Goal: Information Seeking & Learning: Find contact information

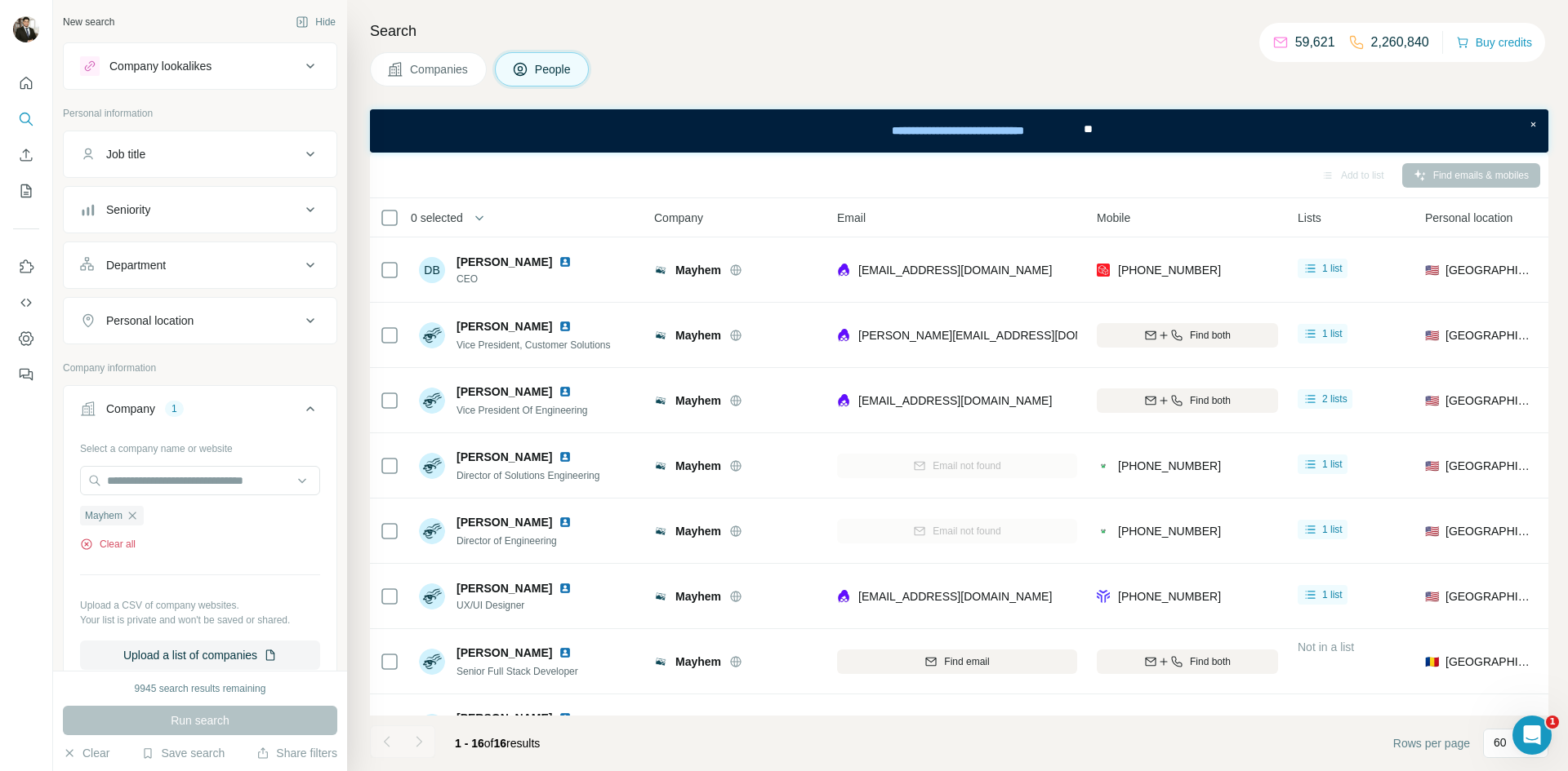
click at [125, 546] on button "Clear all" at bounding box center [108, 544] width 56 height 15
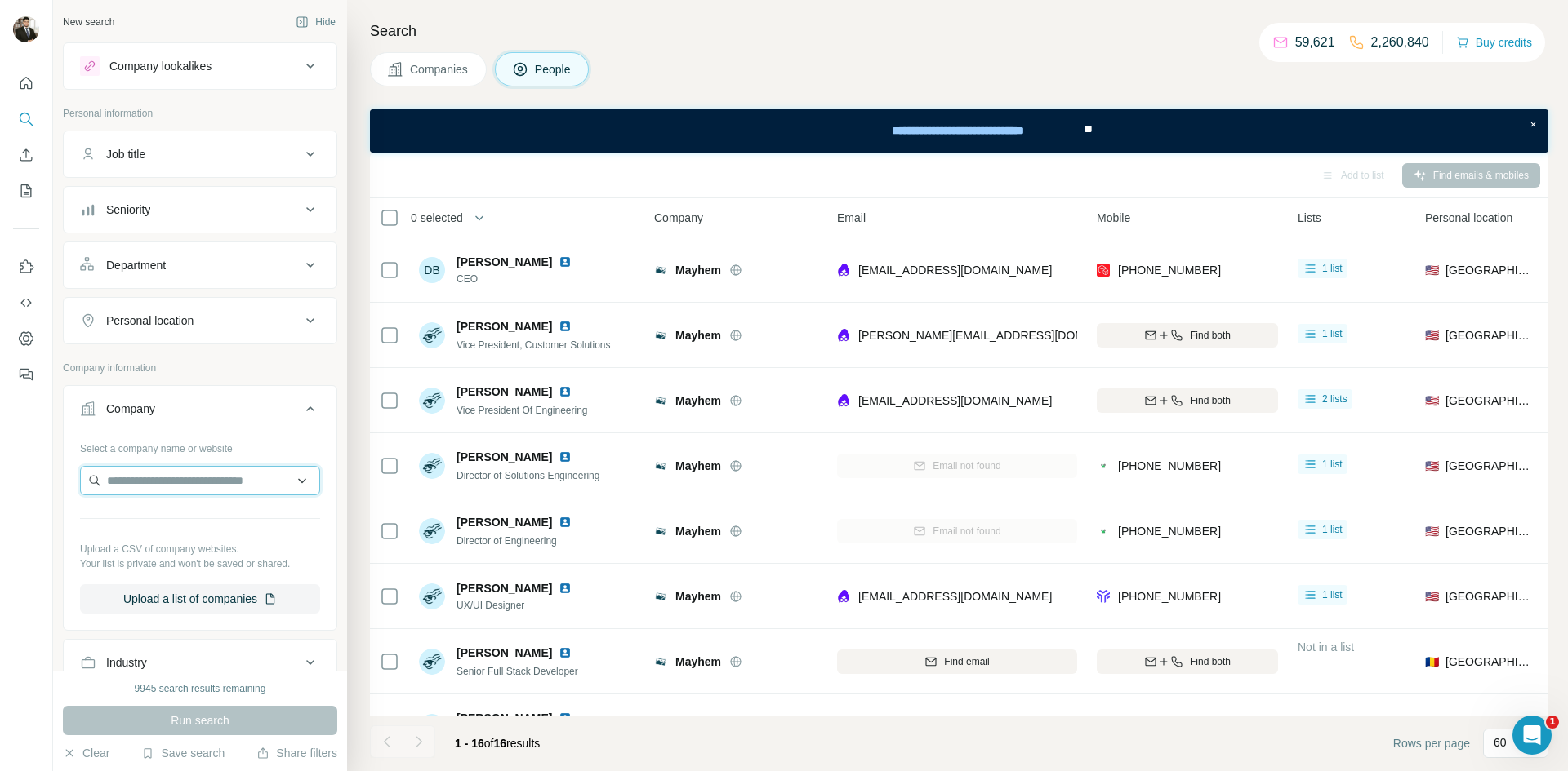
click at [115, 489] on input "text" at bounding box center [200, 481] width 240 height 30
type input "**********"
click at [196, 528] on p "[DOMAIN_NAME]" at bounding box center [179, 533] width 103 height 15
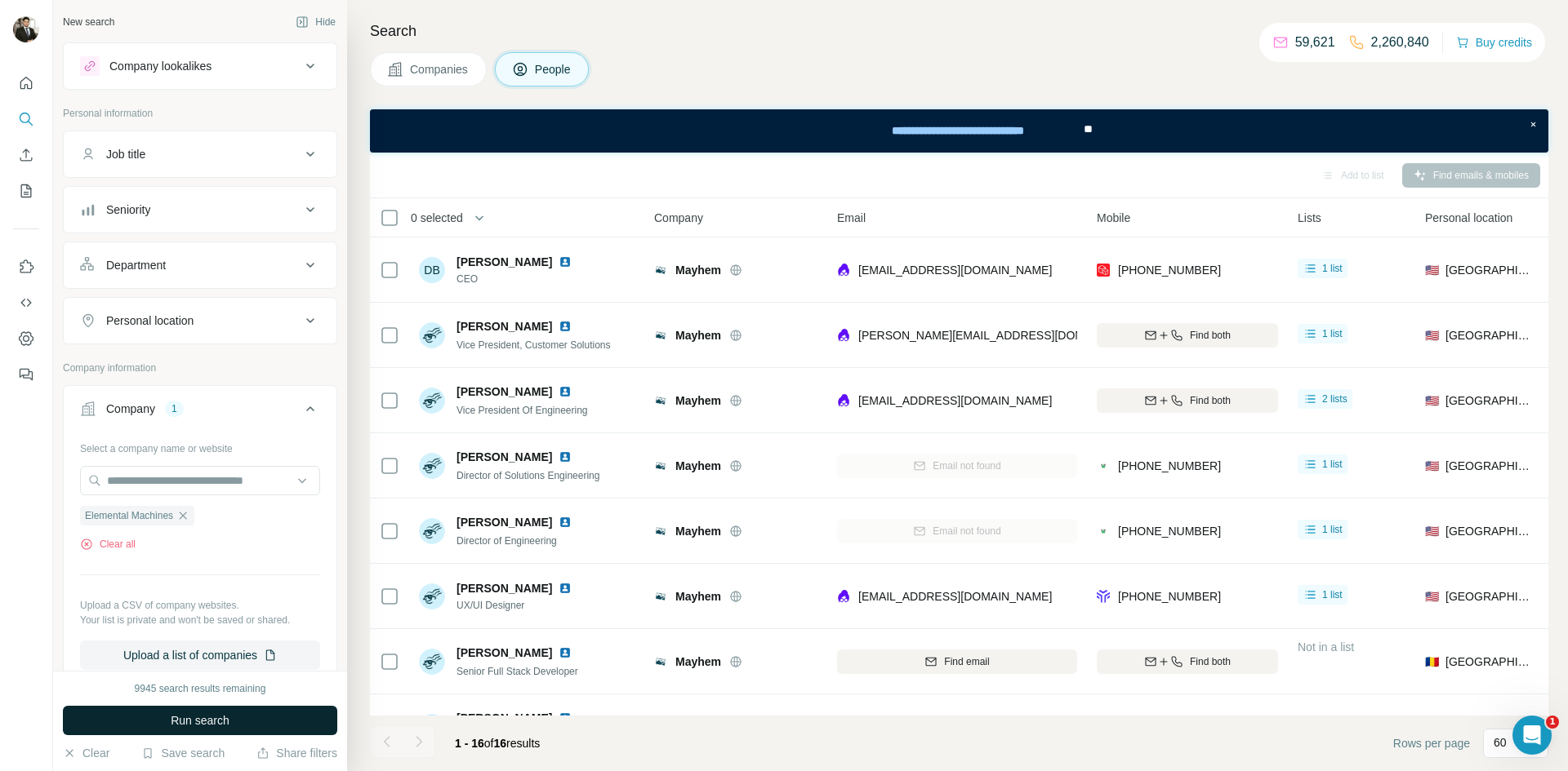
click at [250, 720] on button "Run search" at bounding box center [199, 721] width 274 height 30
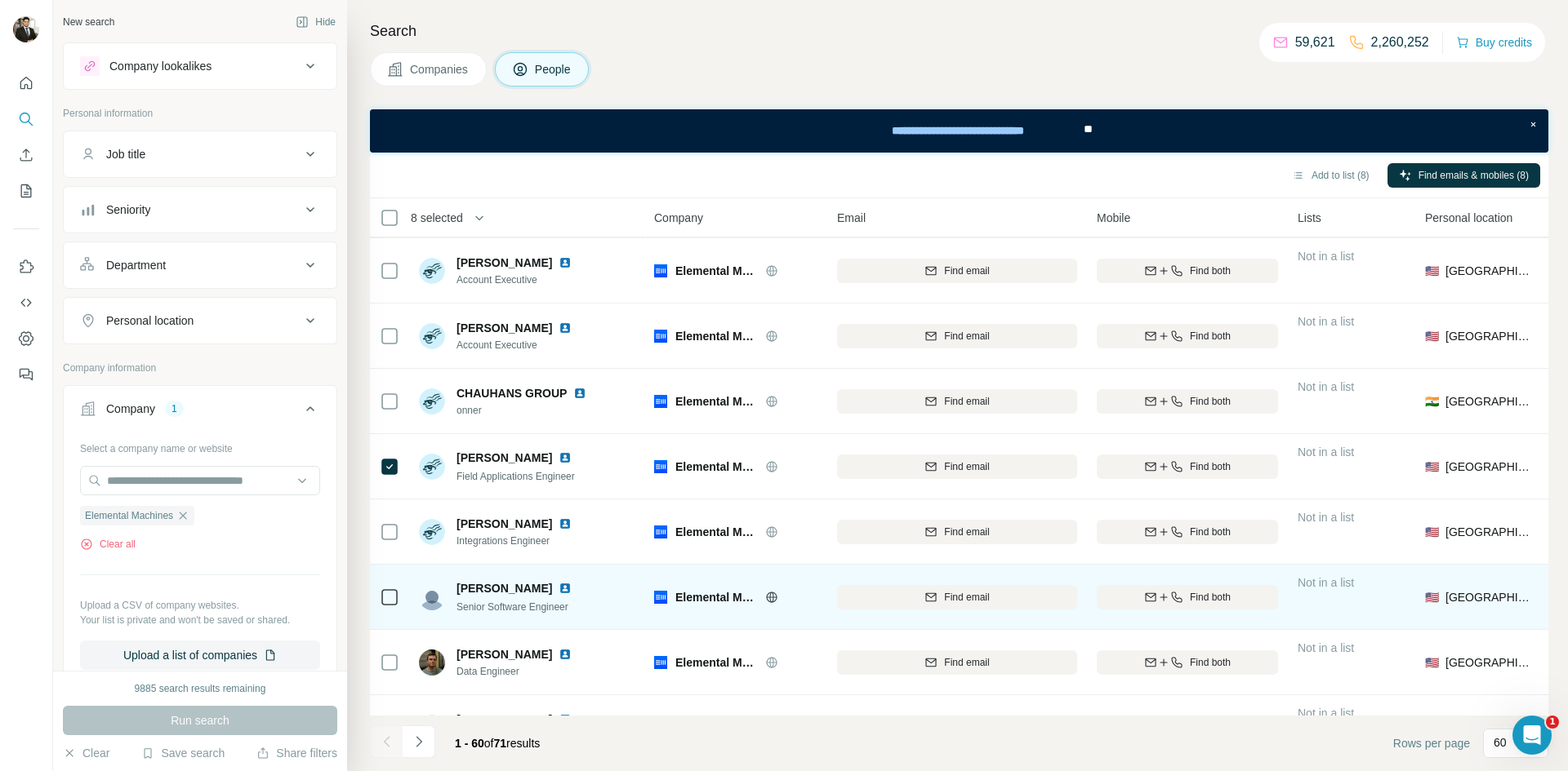
scroll to position [2161, 0]
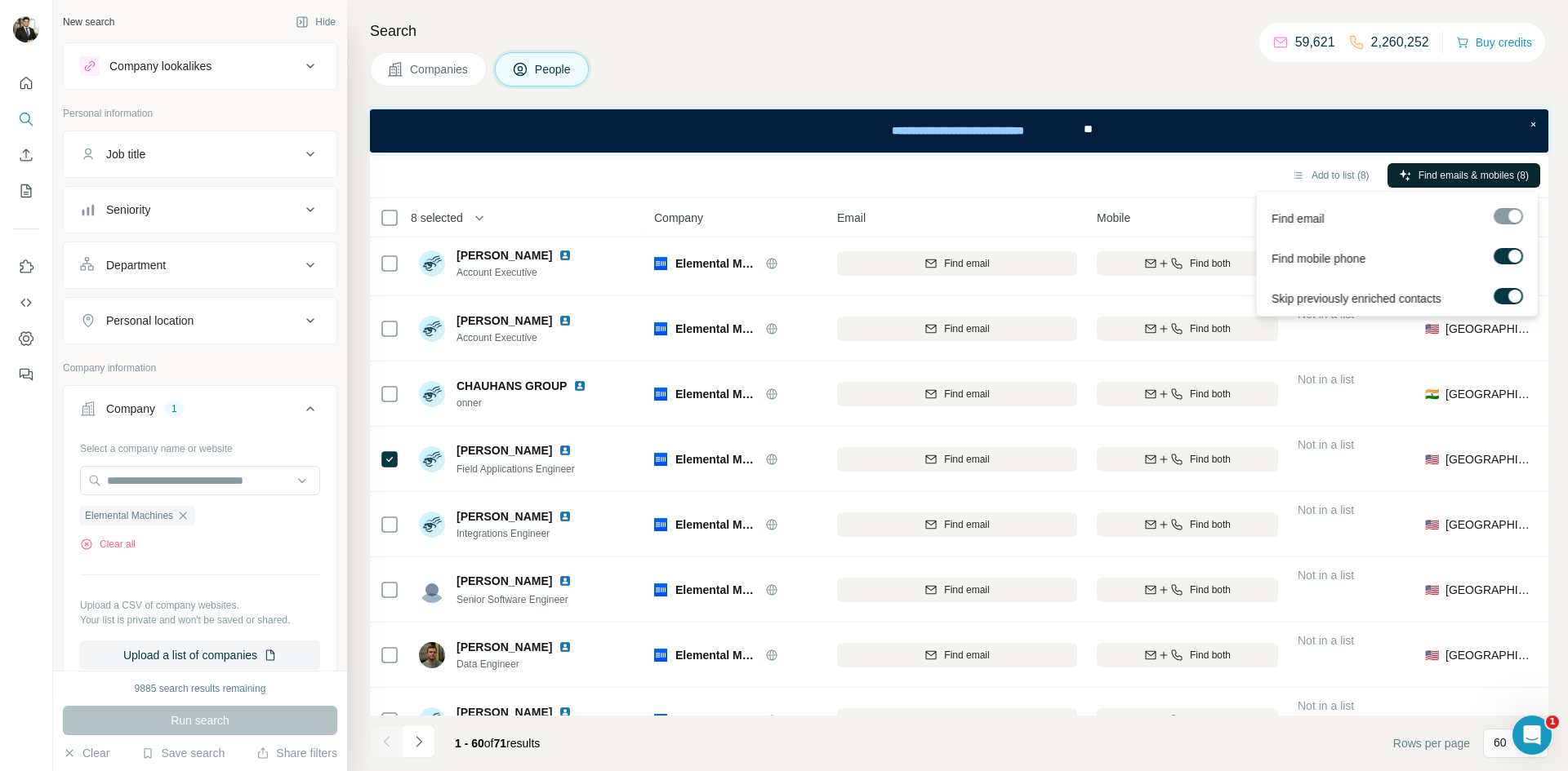
click at [1478, 174] on span "Find emails & mobiles (8)" at bounding box center [1473, 175] width 110 height 15
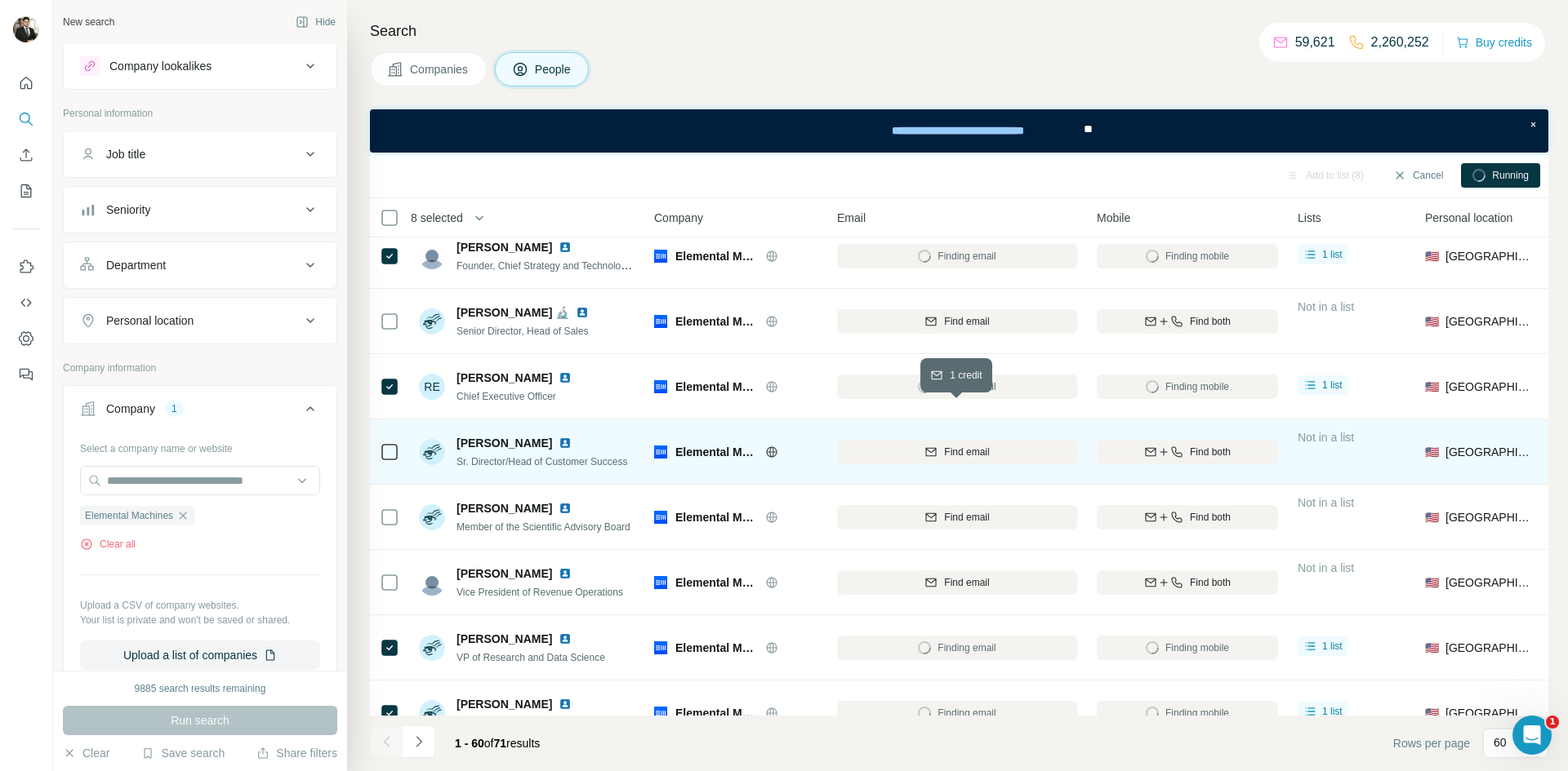
scroll to position [0, 0]
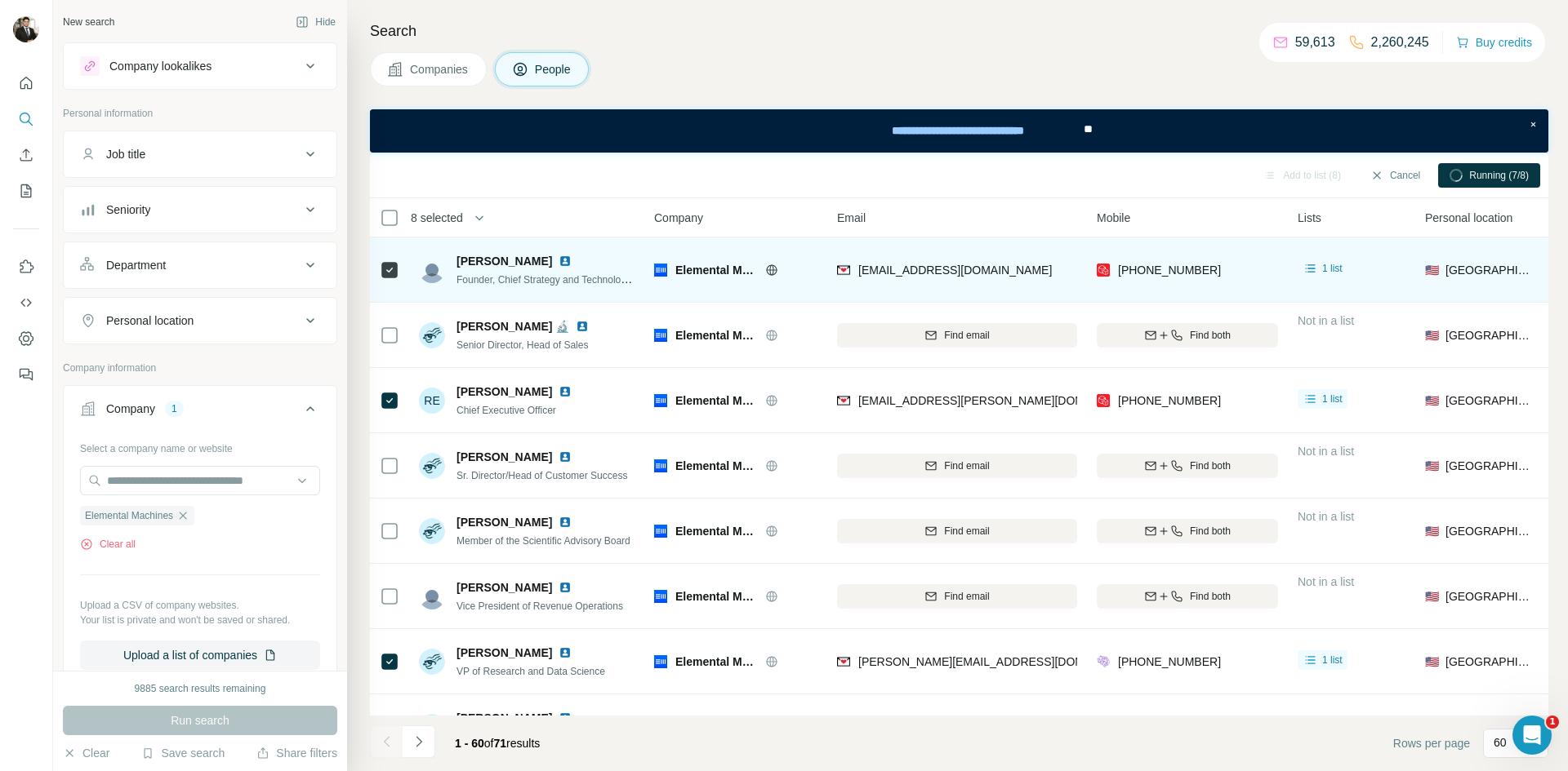
drag, startPoint x: 457, startPoint y: 257, endPoint x: 523, endPoint y: 291, distance: 74.2
click at [541, 265] on span "[PERSON_NAME]" at bounding box center [504, 261] width 95 height 16
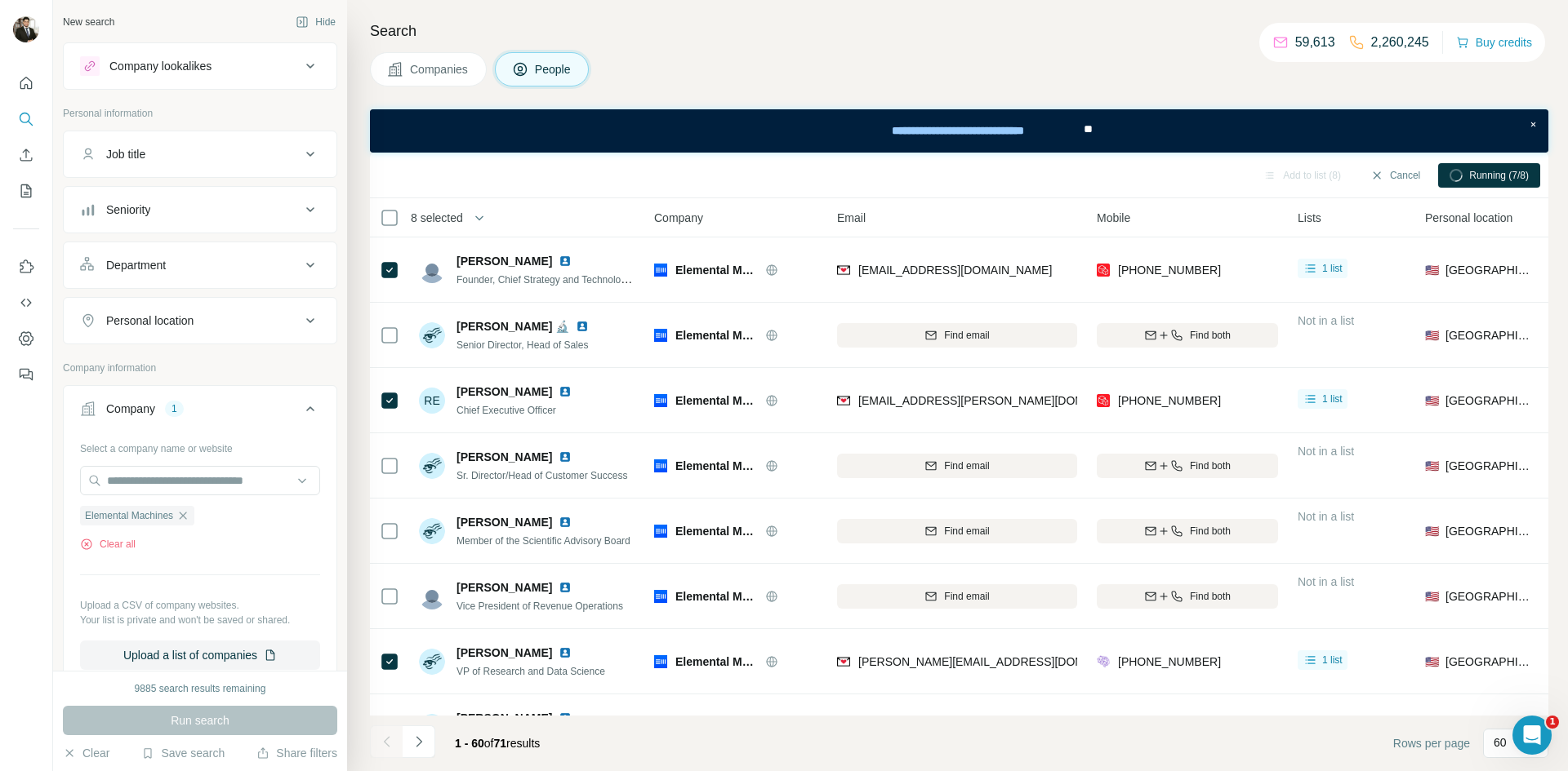
copy span "[PERSON_NAME]"
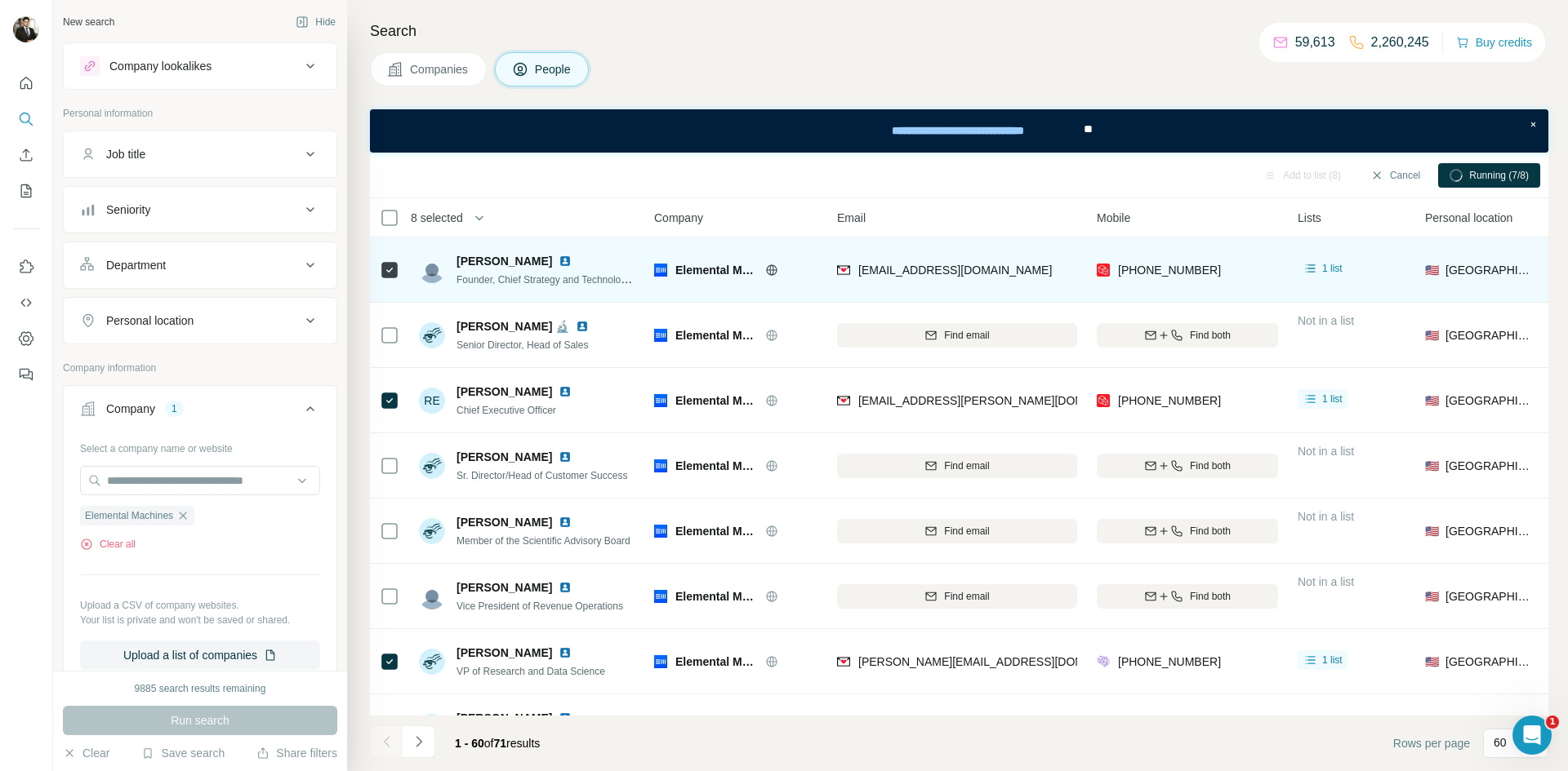
click at [559, 264] on img at bounding box center [565, 261] width 13 height 13
drag, startPoint x: 456, startPoint y: 277, endPoint x: 631, endPoint y: 286, distance: 175.2
click at [631, 286] on div "Founder, Chief Strategy and Technology Officer, Chairman" at bounding box center [546, 279] width 180 height 16
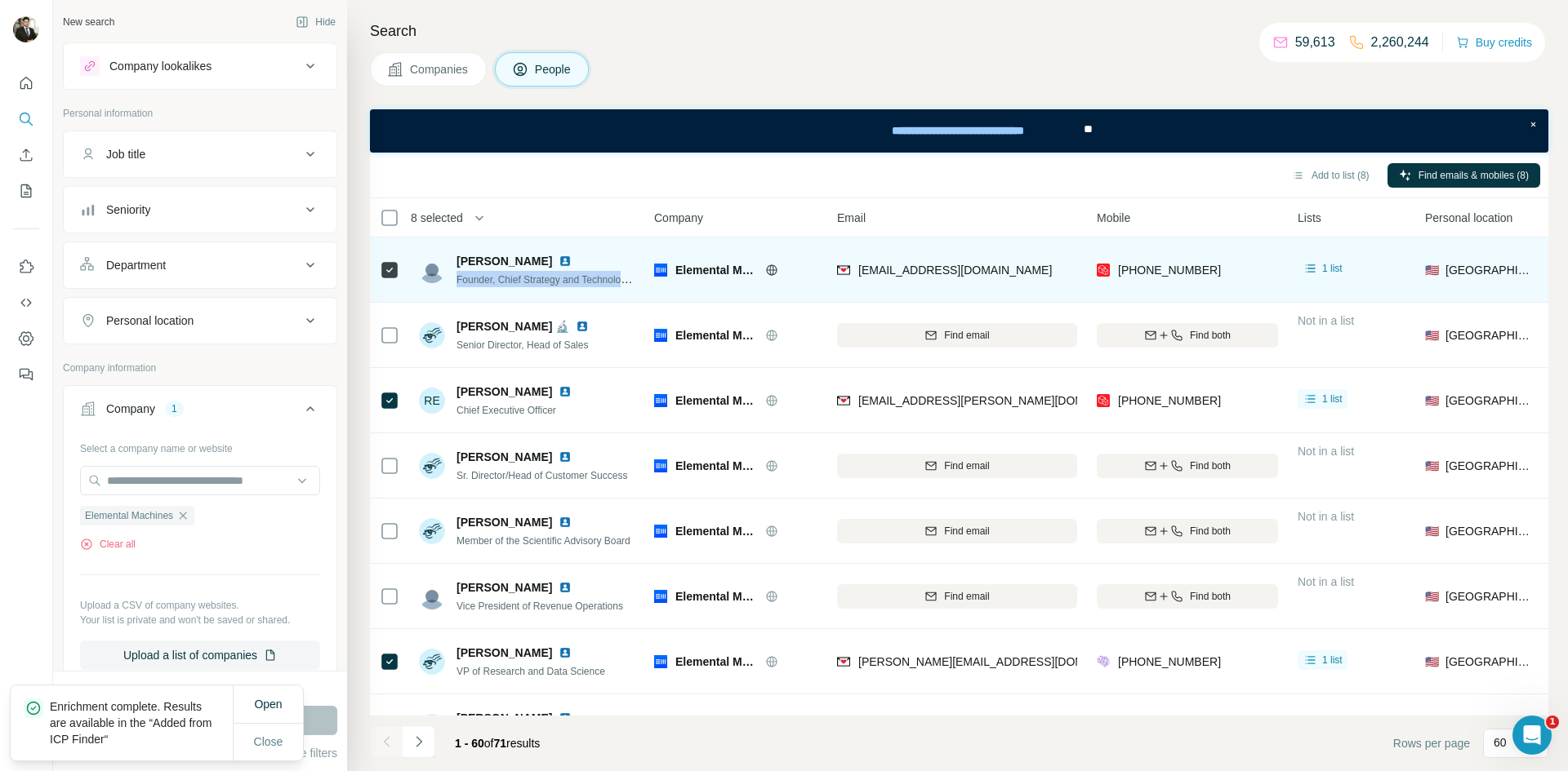
copy span "Founder, Chief Strategy and Technolo"
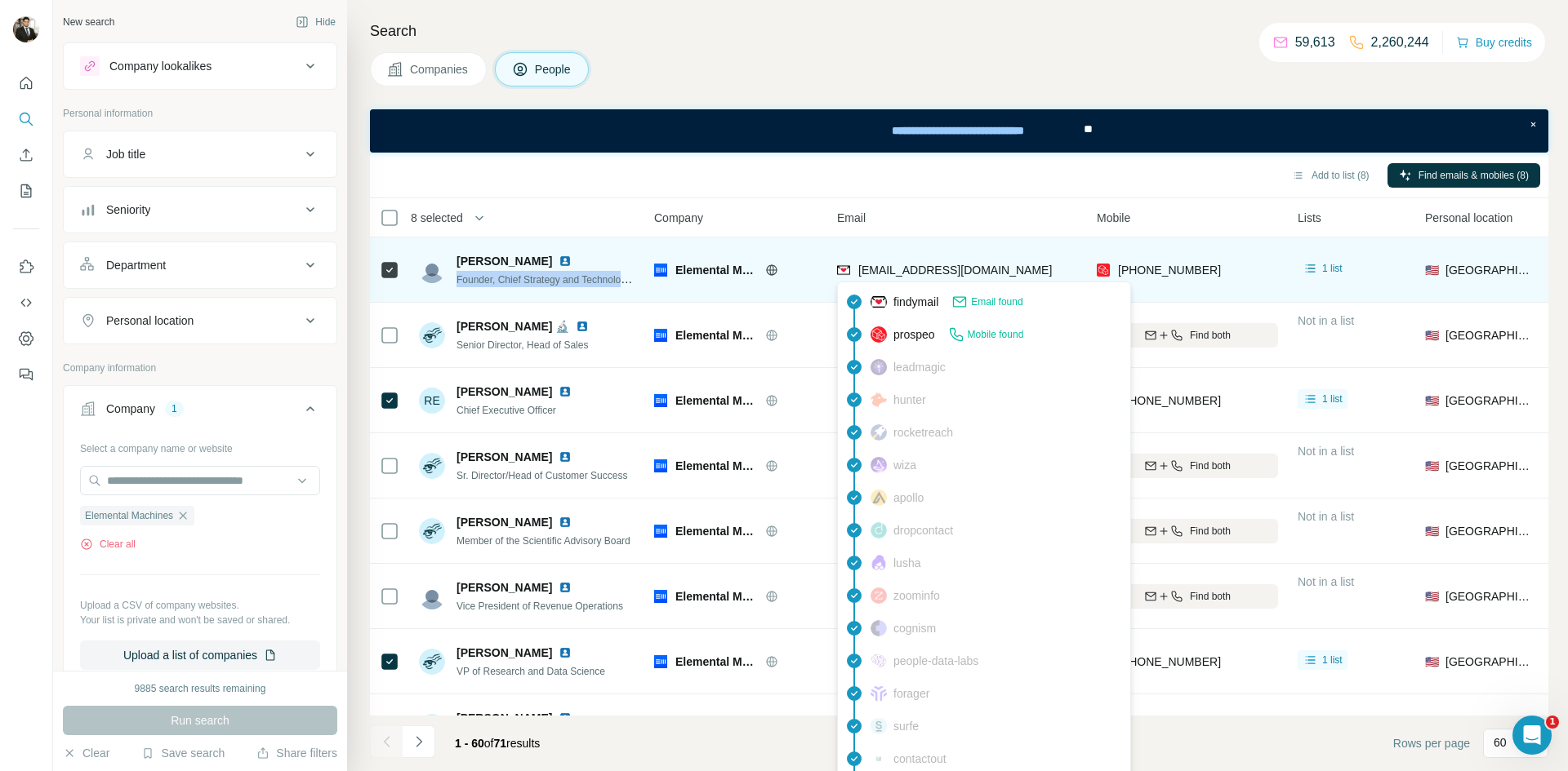
drag, startPoint x: 1051, startPoint y: 267, endPoint x: 858, endPoint y: 265, distance: 193.0
click at [858, 265] on div "[EMAIL_ADDRESS][DOMAIN_NAME]" at bounding box center [957, 269] width 240 height 45
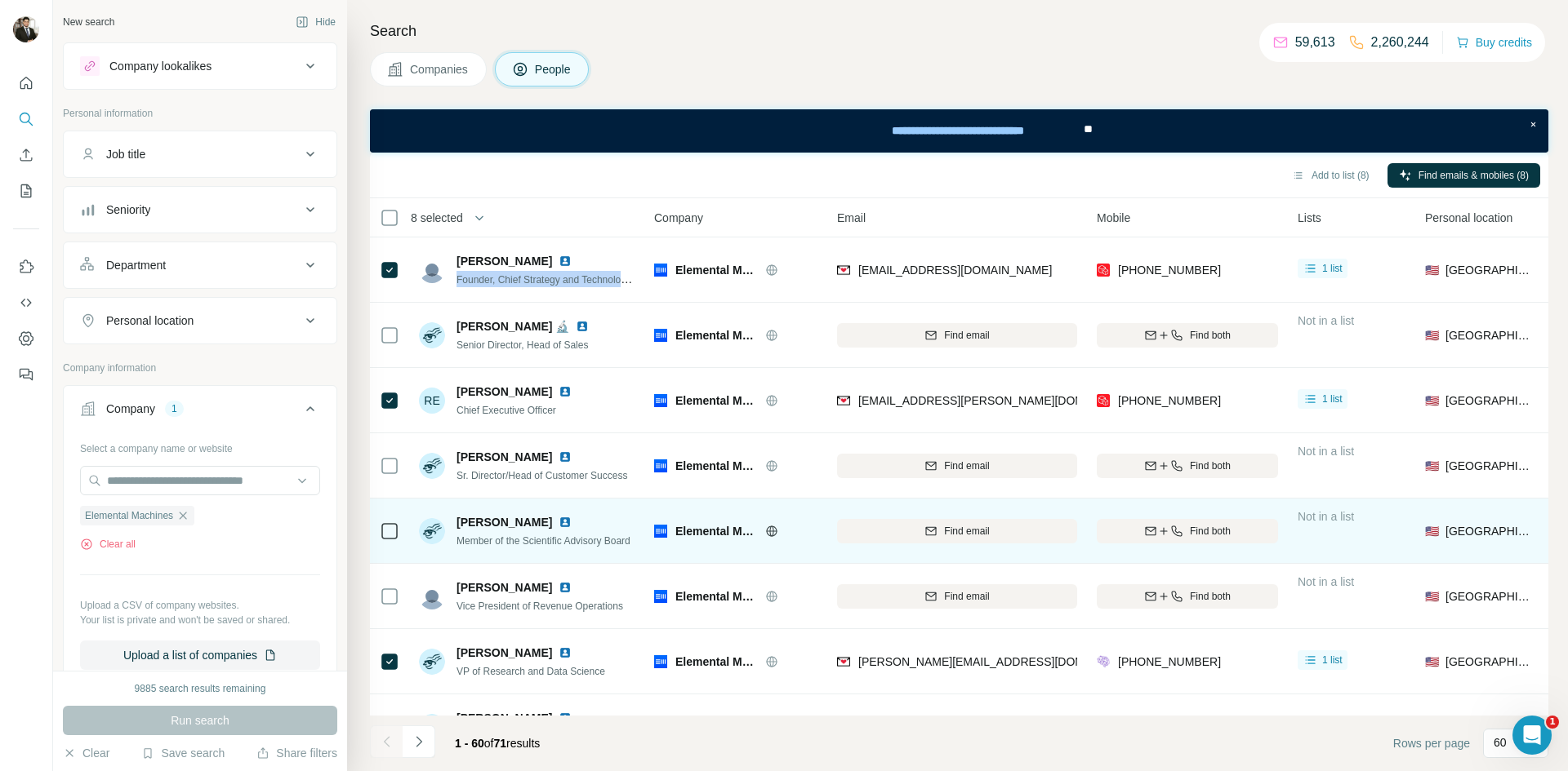
copy span "[EMAIL_ADDRESS][DOMAIN_NAME]"
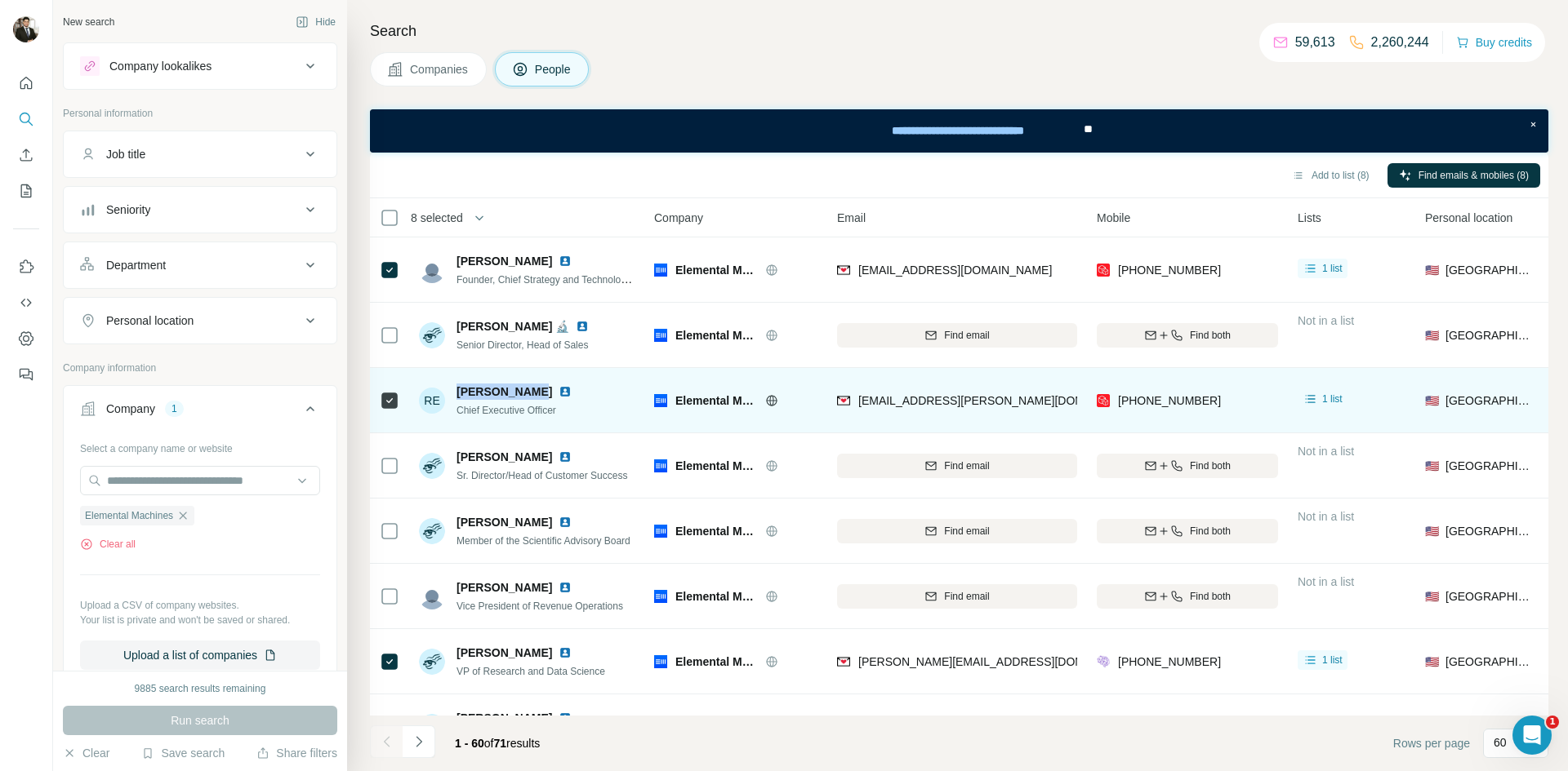
drag, startPoint x: 456, startPoint y: 383, endPoint x: 523, endPoint y: 389, distance: 67.3
click at [523, 385] on div "[PERSON_NAME]" at bounding box center [517, 392] width 122 height 16
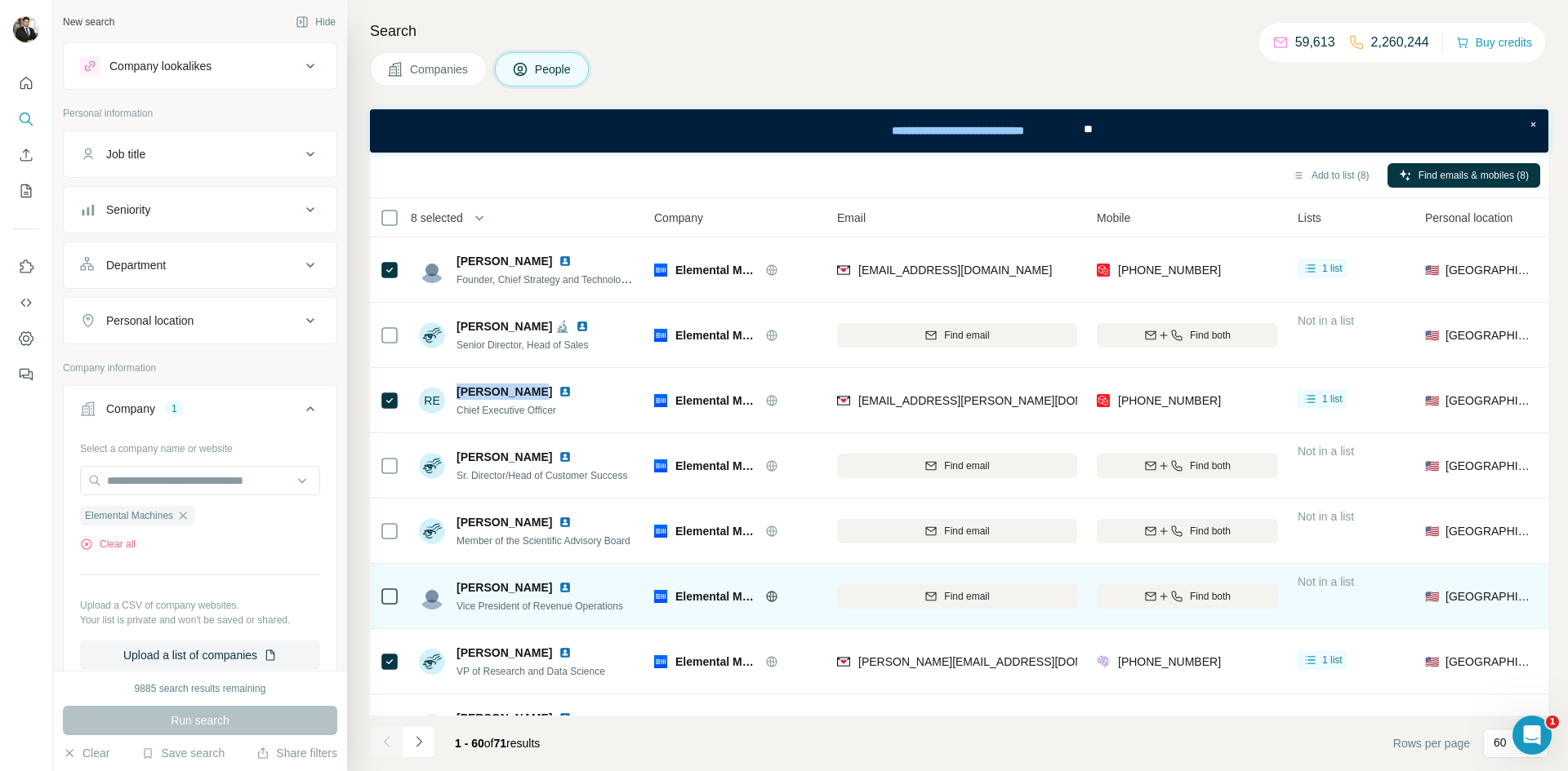
copy span "[PERSON_NAME]"
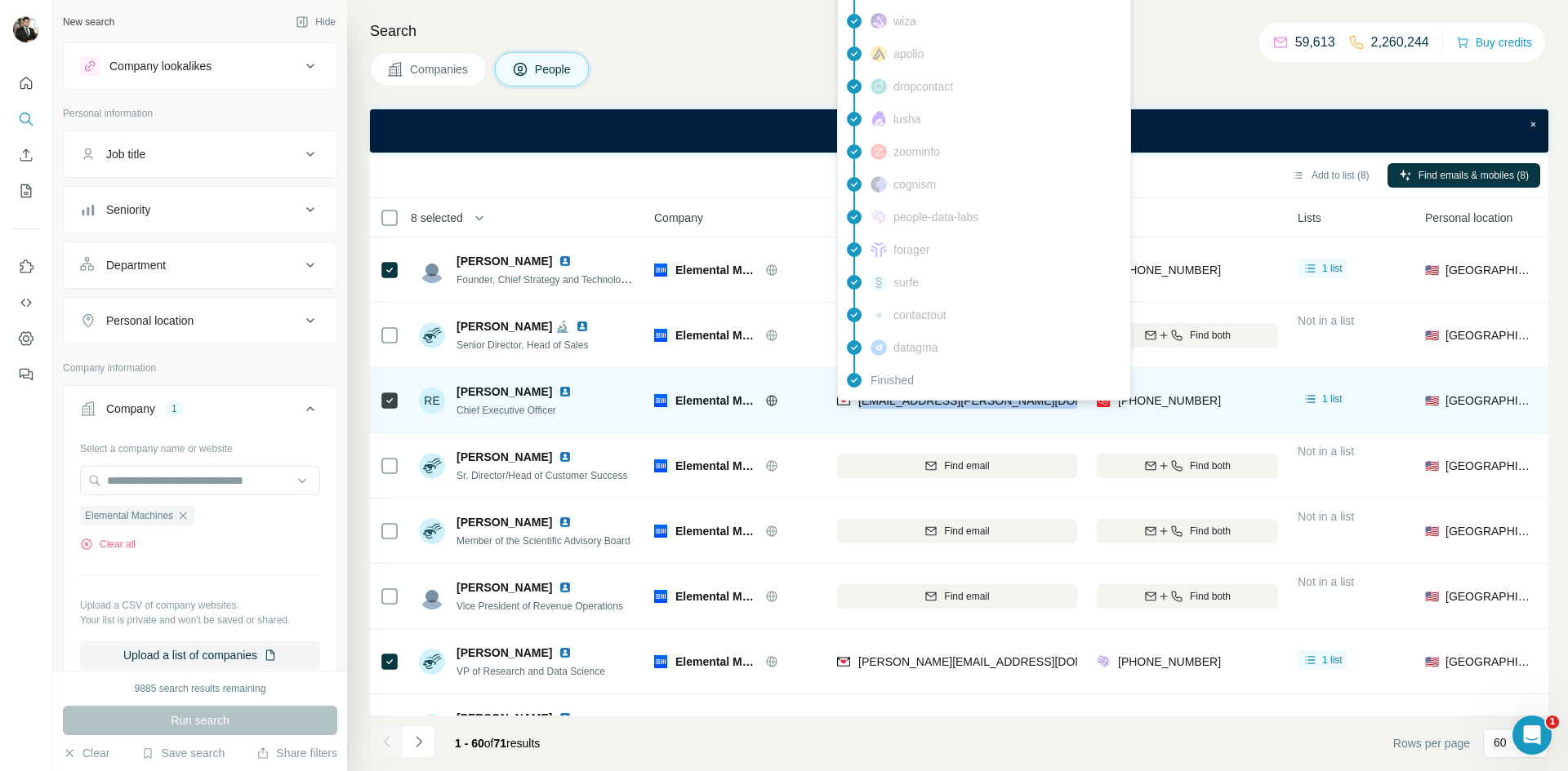
drag, startPoint x: 1066, startPoint y: 406, endPoint x: 858, endPoint y: 409, distance: 208.0
click at [858, 409] on div "[EMAIL_ADDRESS][PERSON_NAME][DOMAIN_NAME]" at bounding box center [957, 400] width 240 height 45
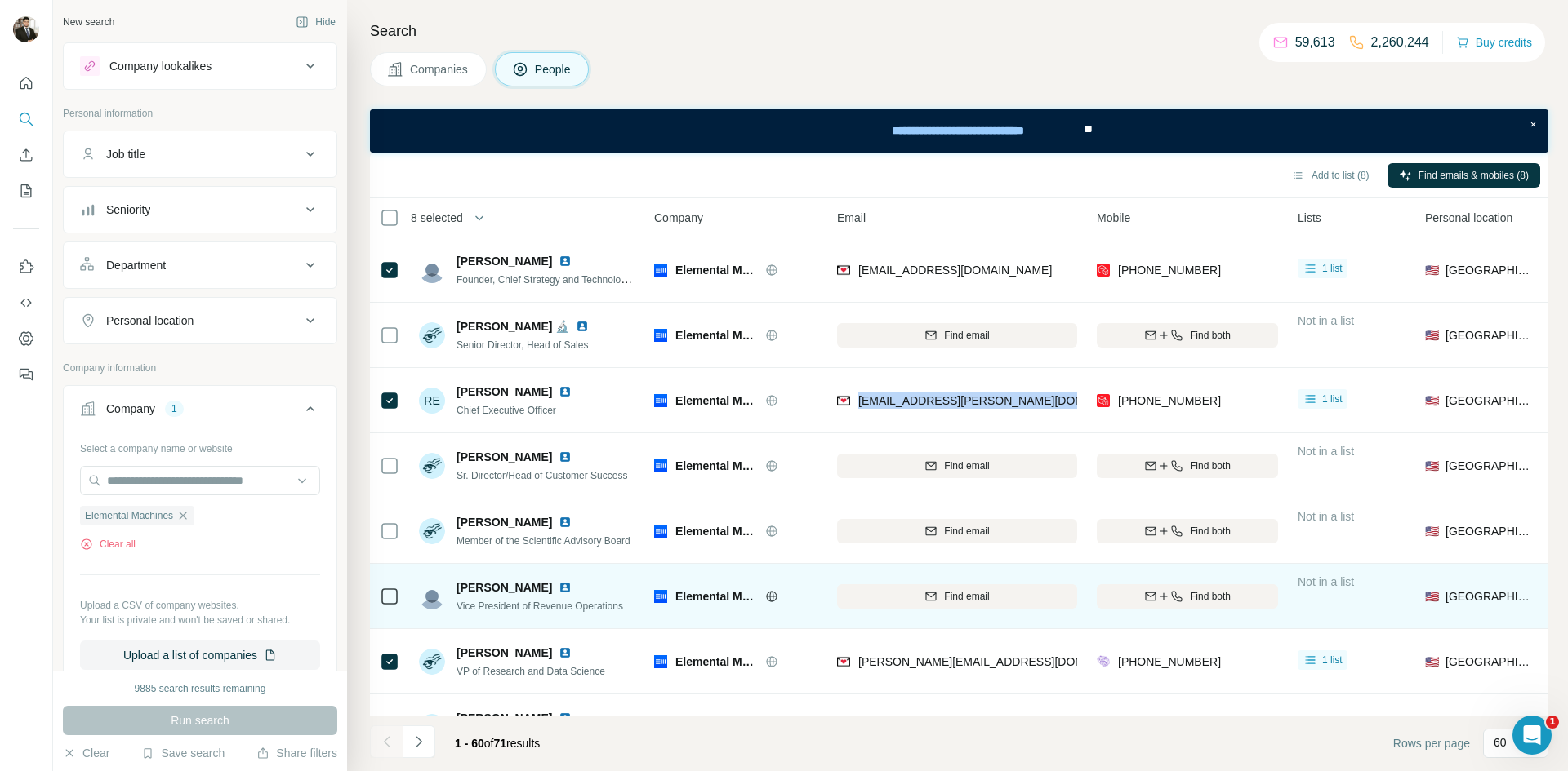
copy span "[EMAIL_ADDRESS][PERSON_NAME][DOMAIN_NAME]"
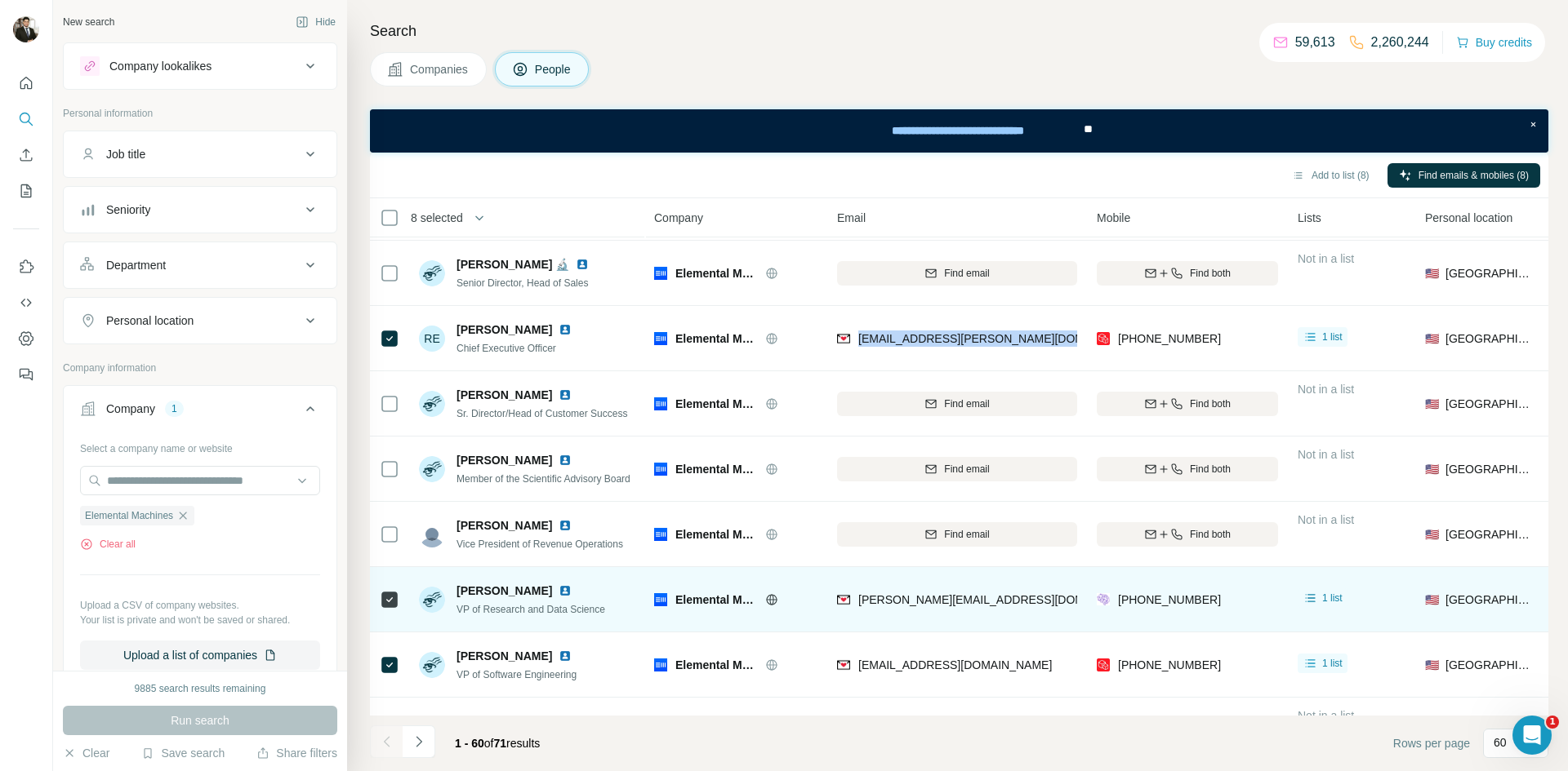
scroll to position [68, 0]
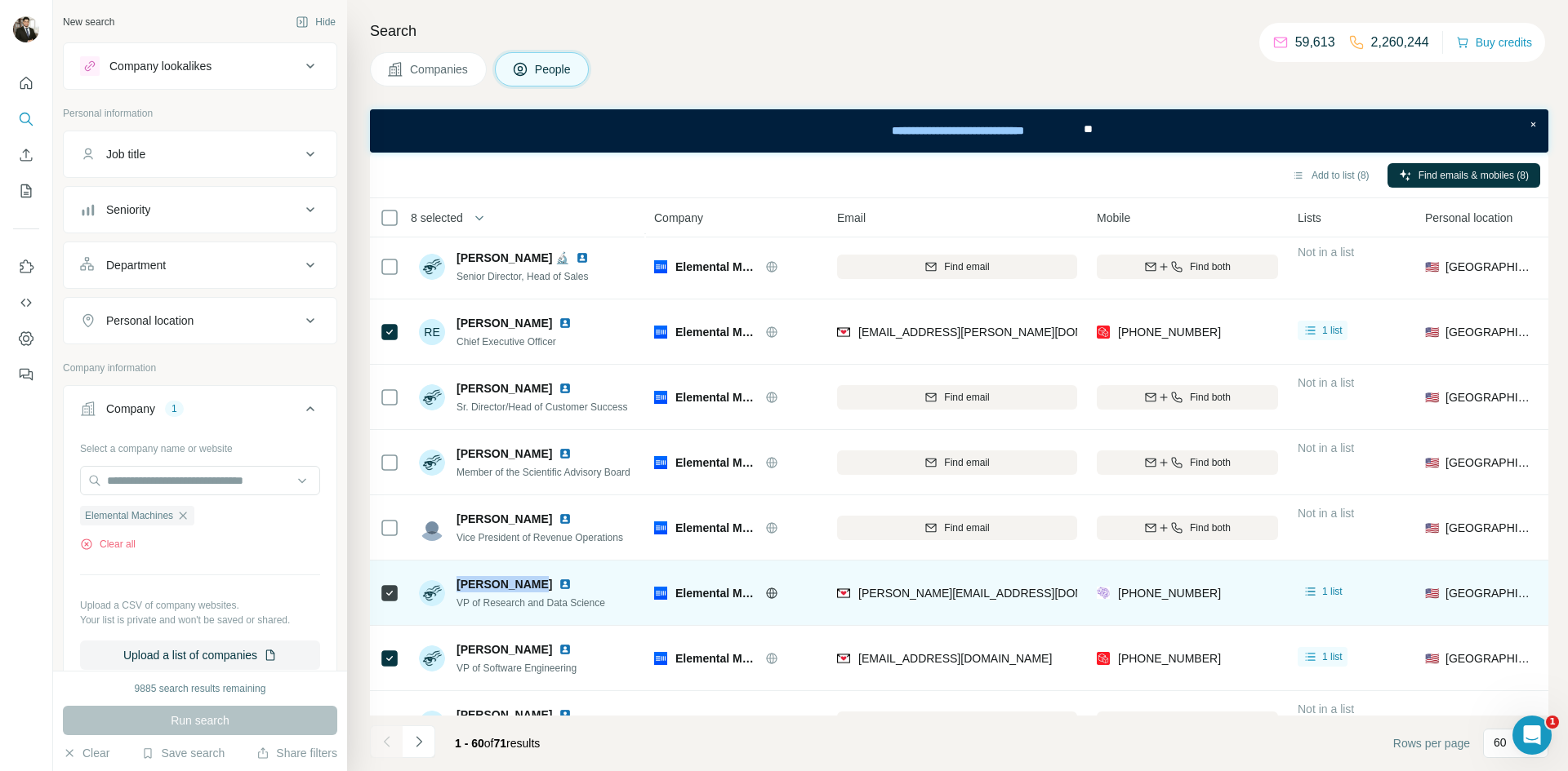
drag, startPoint x: 457, startPoint y: 582, endPoint x: 529, endPoint y: 580, distance: 72.0
click at [529, 580] on span "[PERSON_NAME]" at bounding box center [504, 584] width 95 height 16
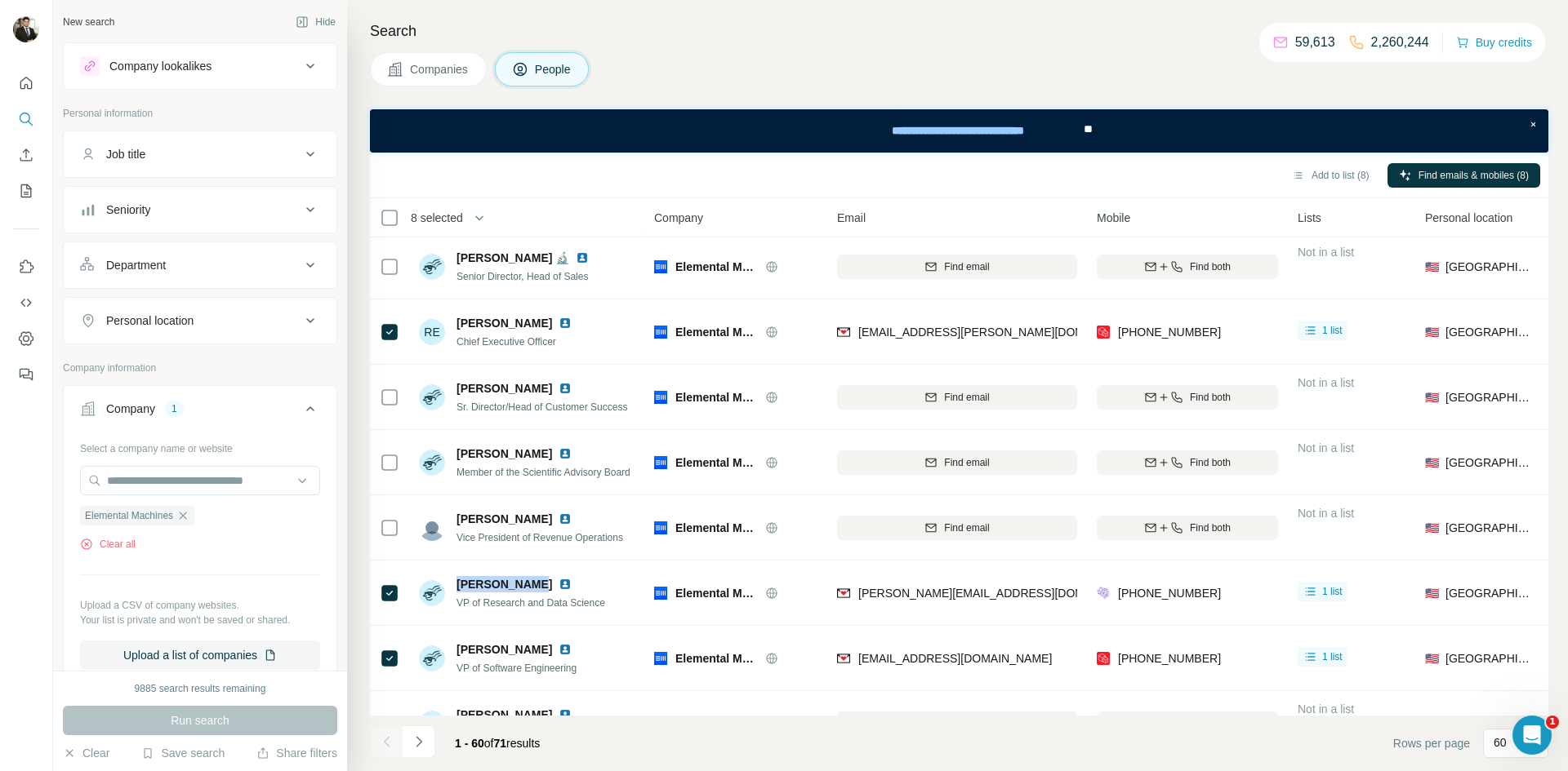
copy span "[PERSON_NAME]"
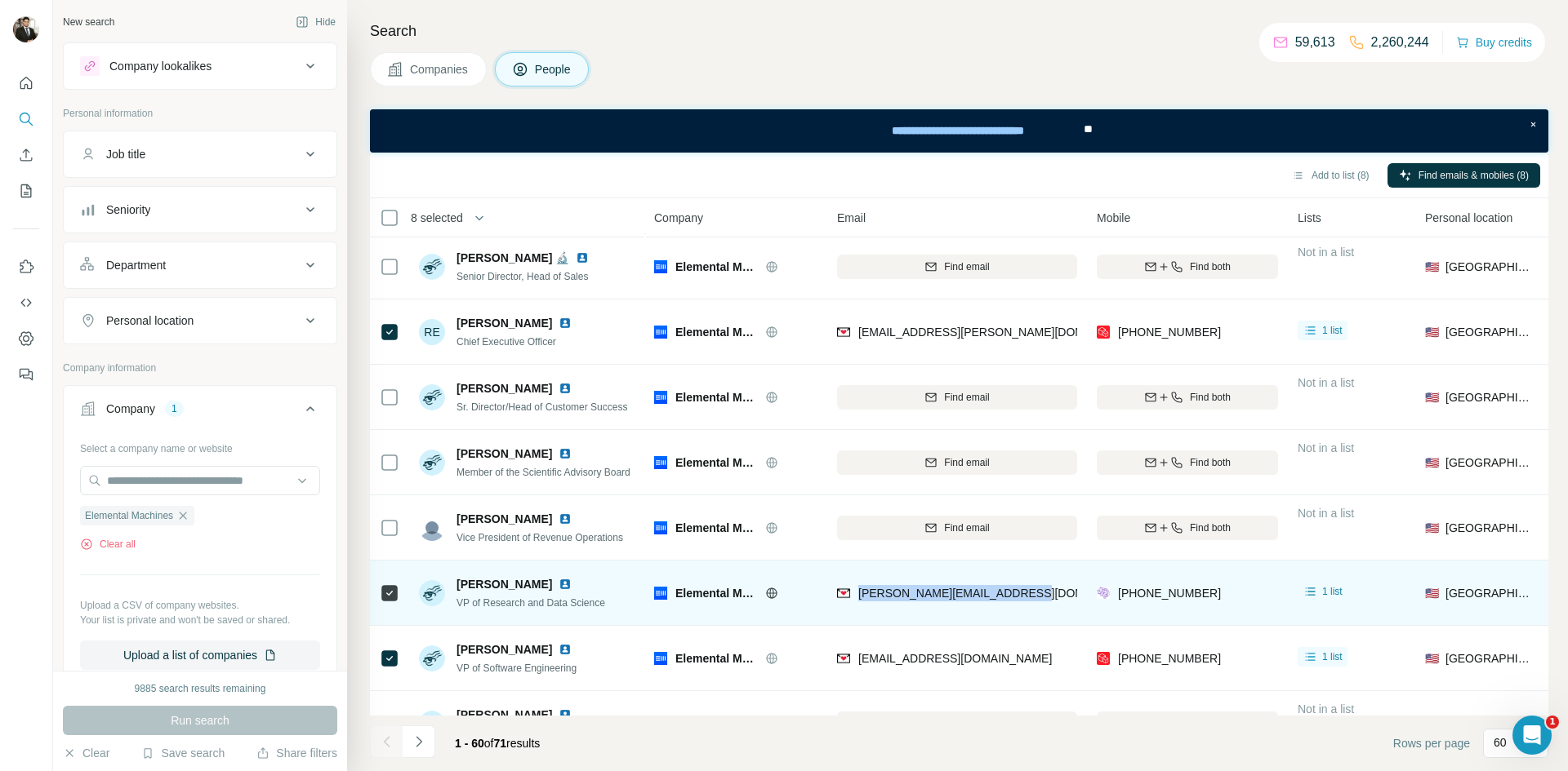
drag, startPoint x: 969, startPoint y: 590, endPoint x: 858, endPoint y: 607, distance: 112.3
click at [858, 607] on div "[PERSON_NAME][EMAIL_ADDRESS][DOMAIN_NAME]" at bounding box center [957, 592] width 240 height 45
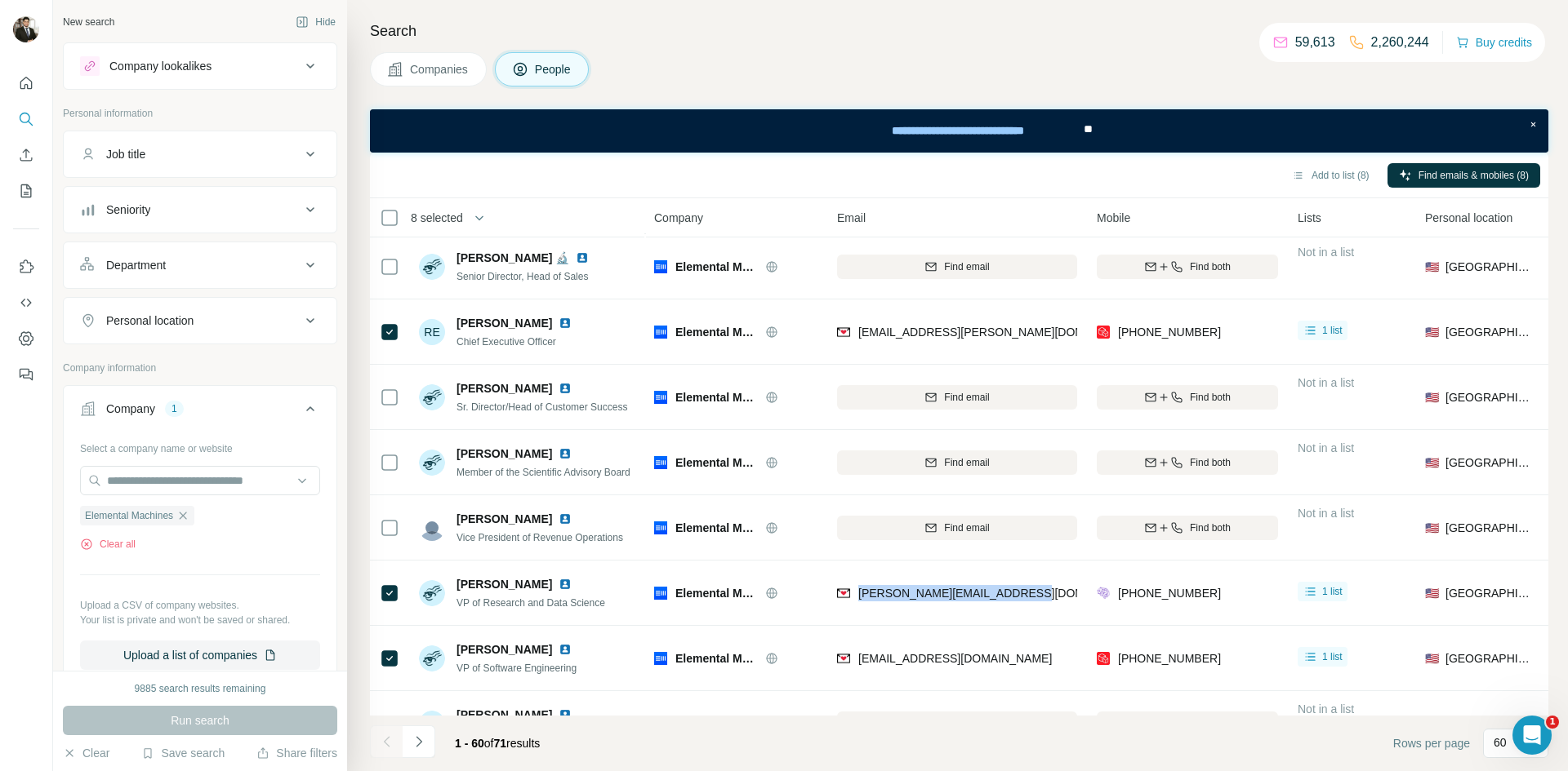
copy span "[PERSON_NAME][EMAIL_ADDRESS][DOMAIN_NAME]"
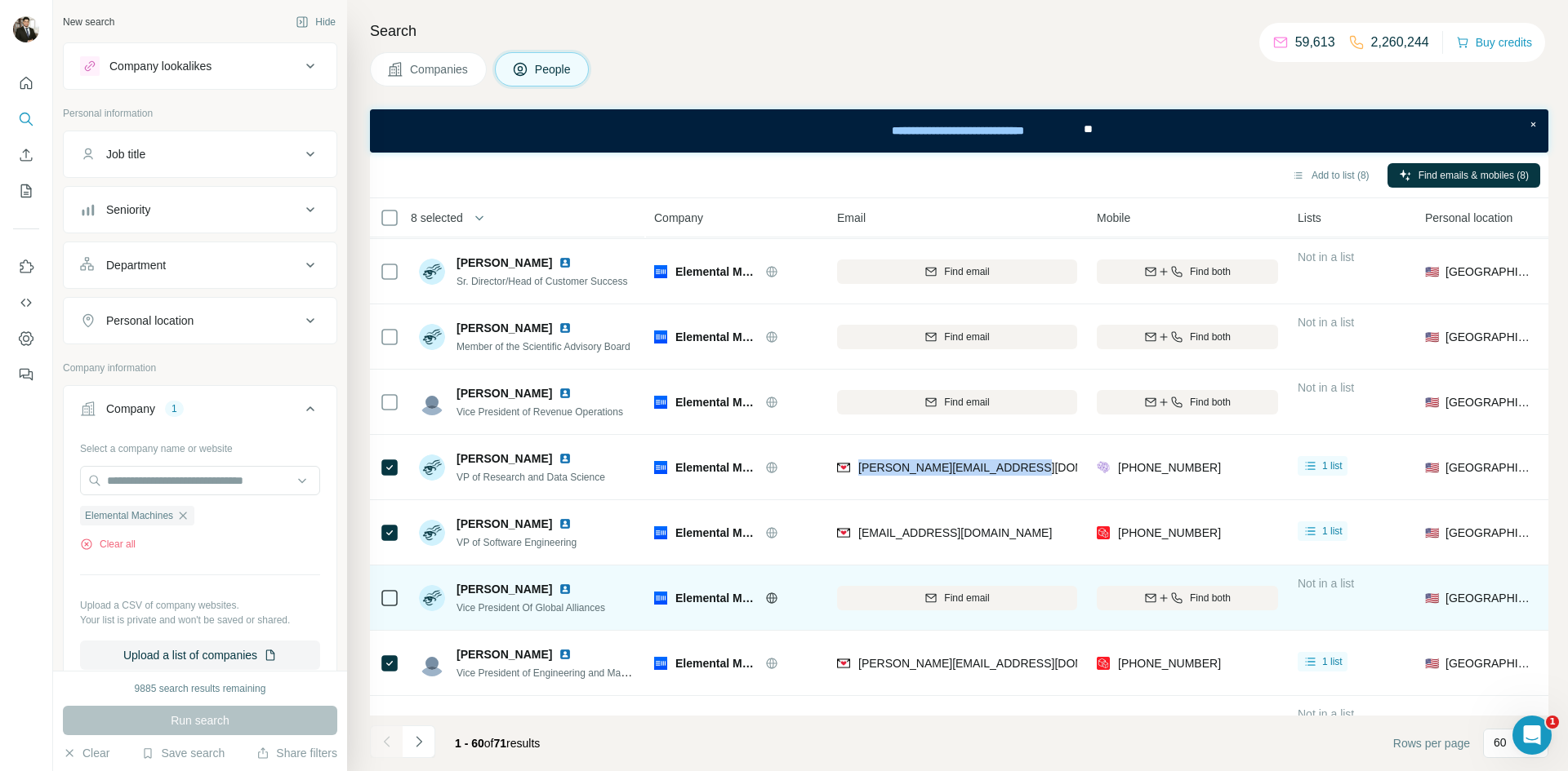
scroll to position [216, 0]
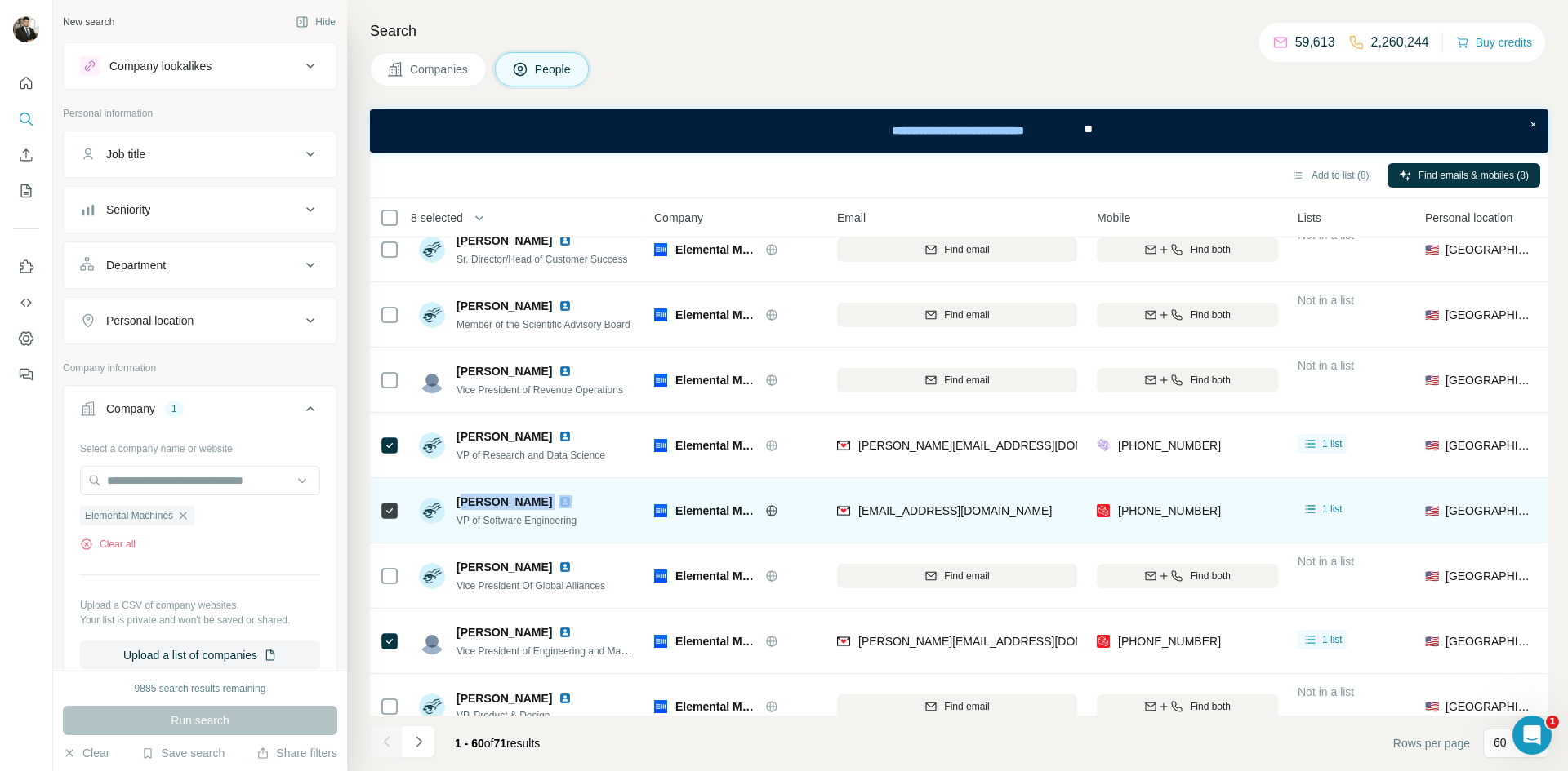
drag, startPoint x: 460, startPoint y: 497, endPoint x: 524, endPoint y: 496, distance: 64.0
click at [524, 496] on div "[PERSON_NAME]" at bounding box center [517, 502] width 122 height 16
click at [619, 490] on div "[PERSON_NAME] VP of Software Engineering" at bounding box center [527, 510] width 217 height 45
drag, startPoint x: 458, startPoint y: 499, endPoint x: 520, endPoint y: 497, distance: 62.0
click at [521, 496] on div "[PERSON_NAME]" at bounding box center [517, 502] width 122 height 16
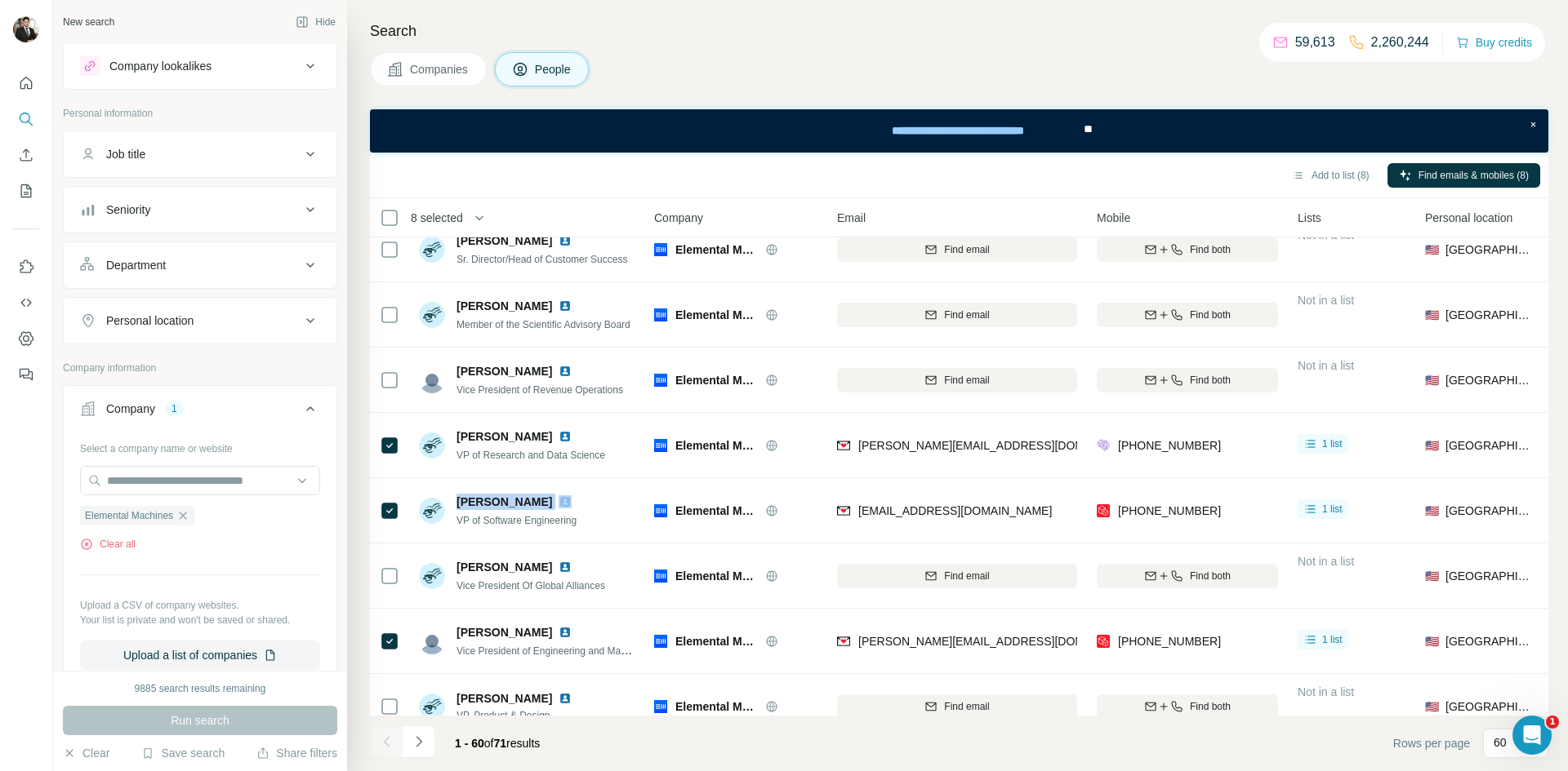
copy span "[PERSON_NAME]"
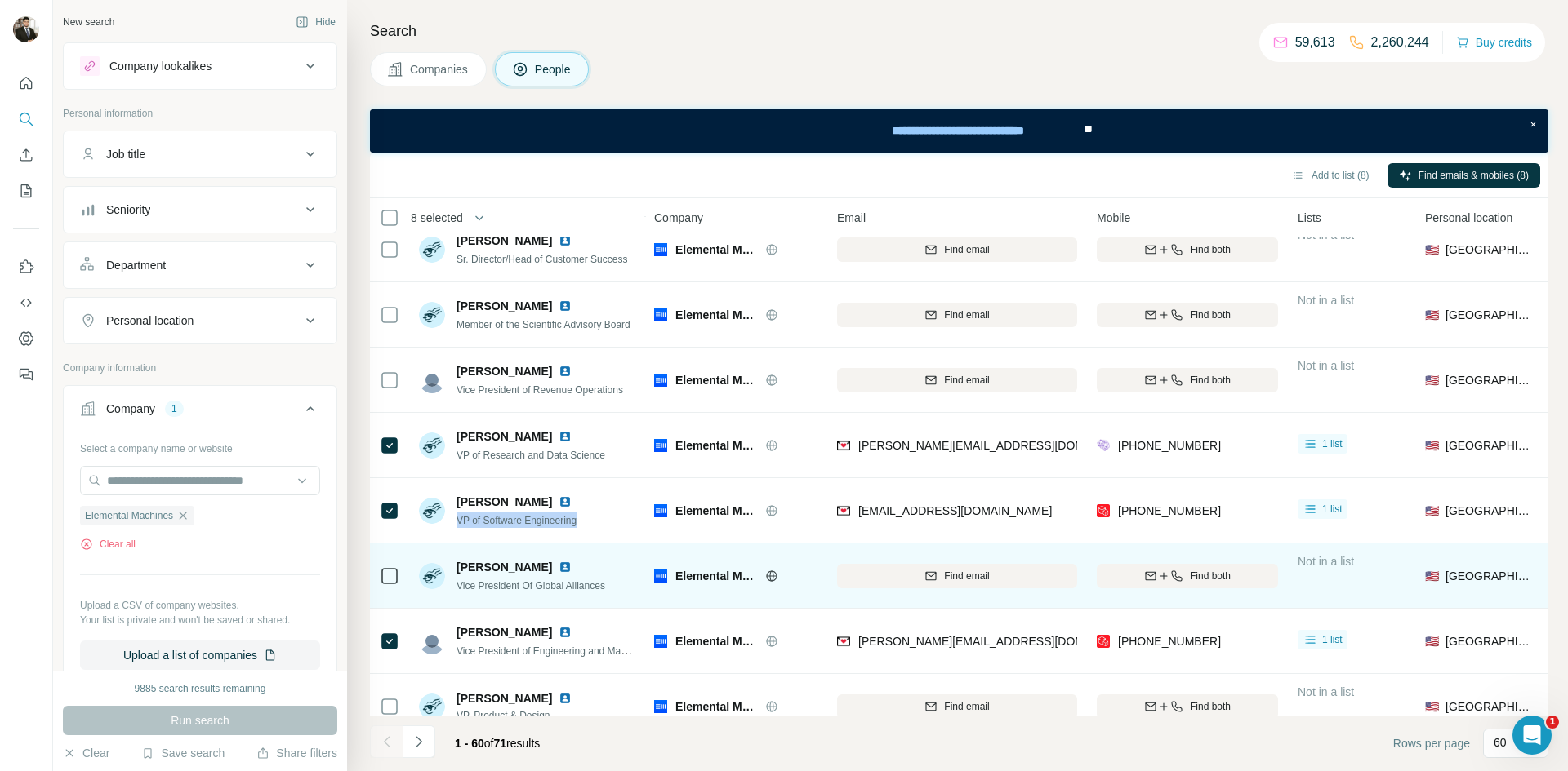
drag, startPoint x: 592, startPoint y: 520, endPoint x: 431, endPoint y: 545, distance: 162.9
click at [449, 526] on div "[PERSON_NAME] VP of Software Engineering" at bounding box center [527, 510] width 217 height 45
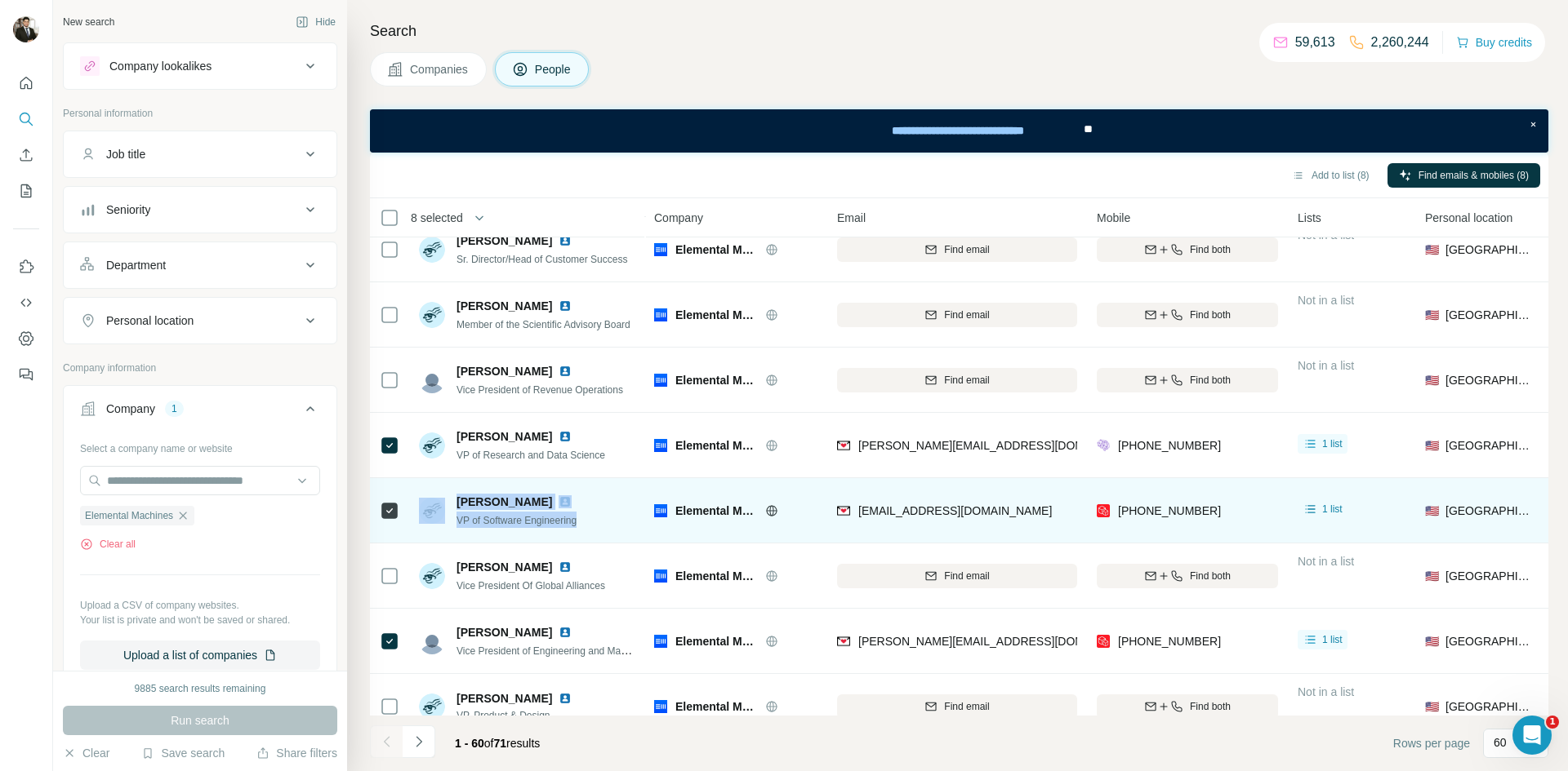
click at [599, 488] on div "[PERSON_NAME] VP of Software Engineering" at bounding box center [527, 510] width 217 height 45
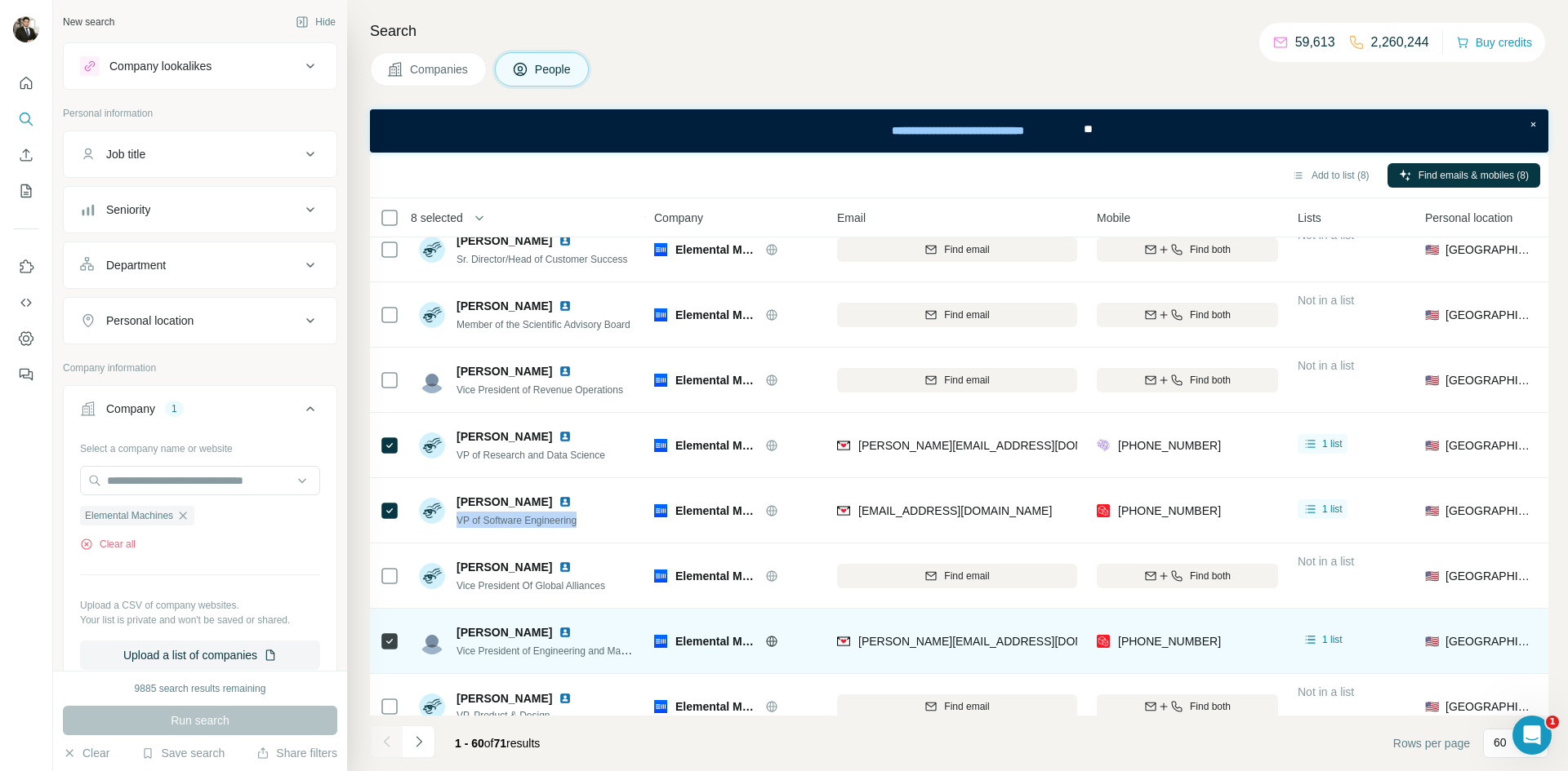
drag, startPoint x: 591, startPoint y: 526, endPoint x: 427, endPoint y: 628, distance: 193.1
click at [454, 524] on div "[PERSON_NAME] VP of Software Engineering" at bounding box center [527, 510] width 217 height 45
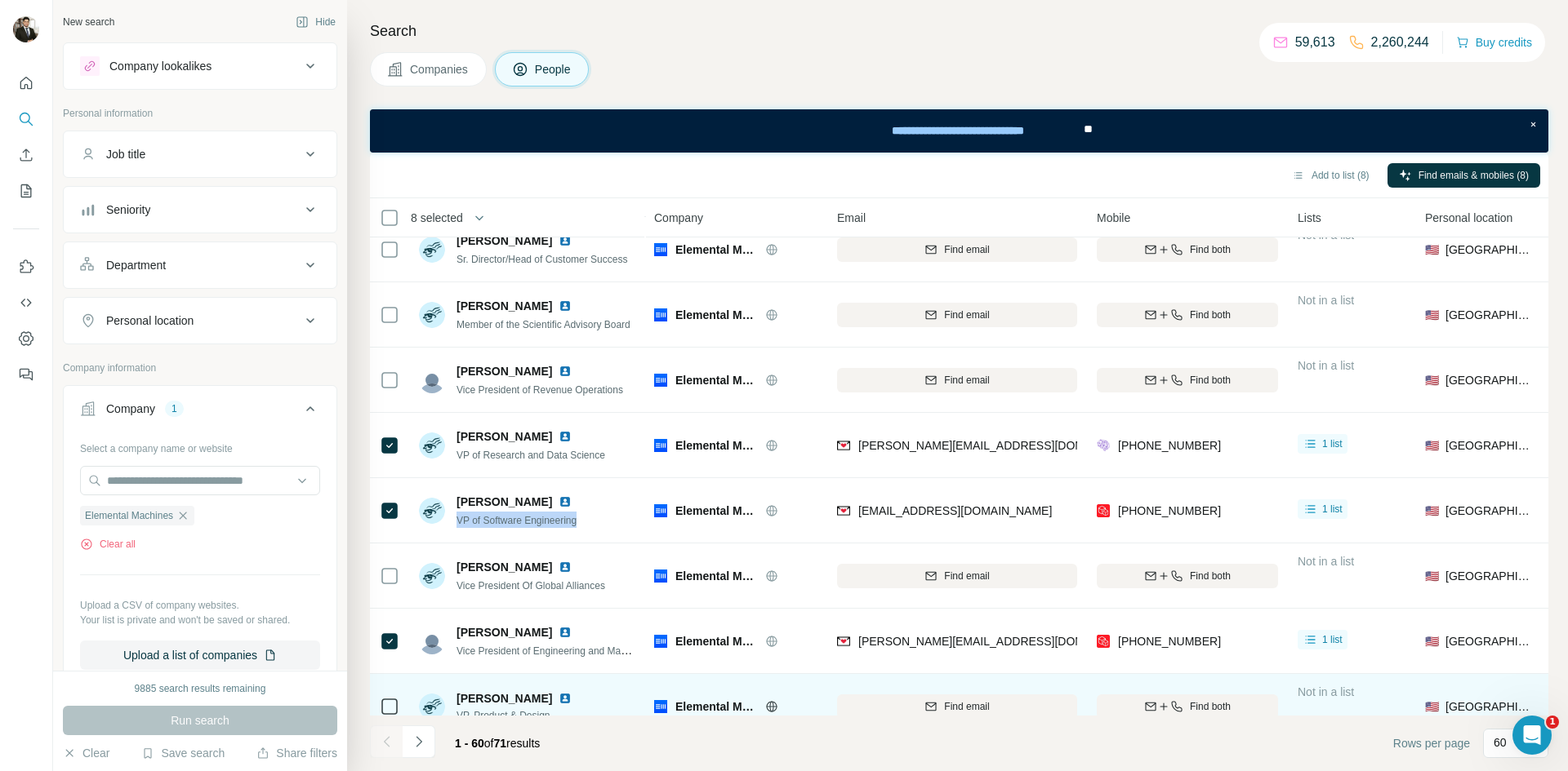
copy span "VP of Software Engineering"
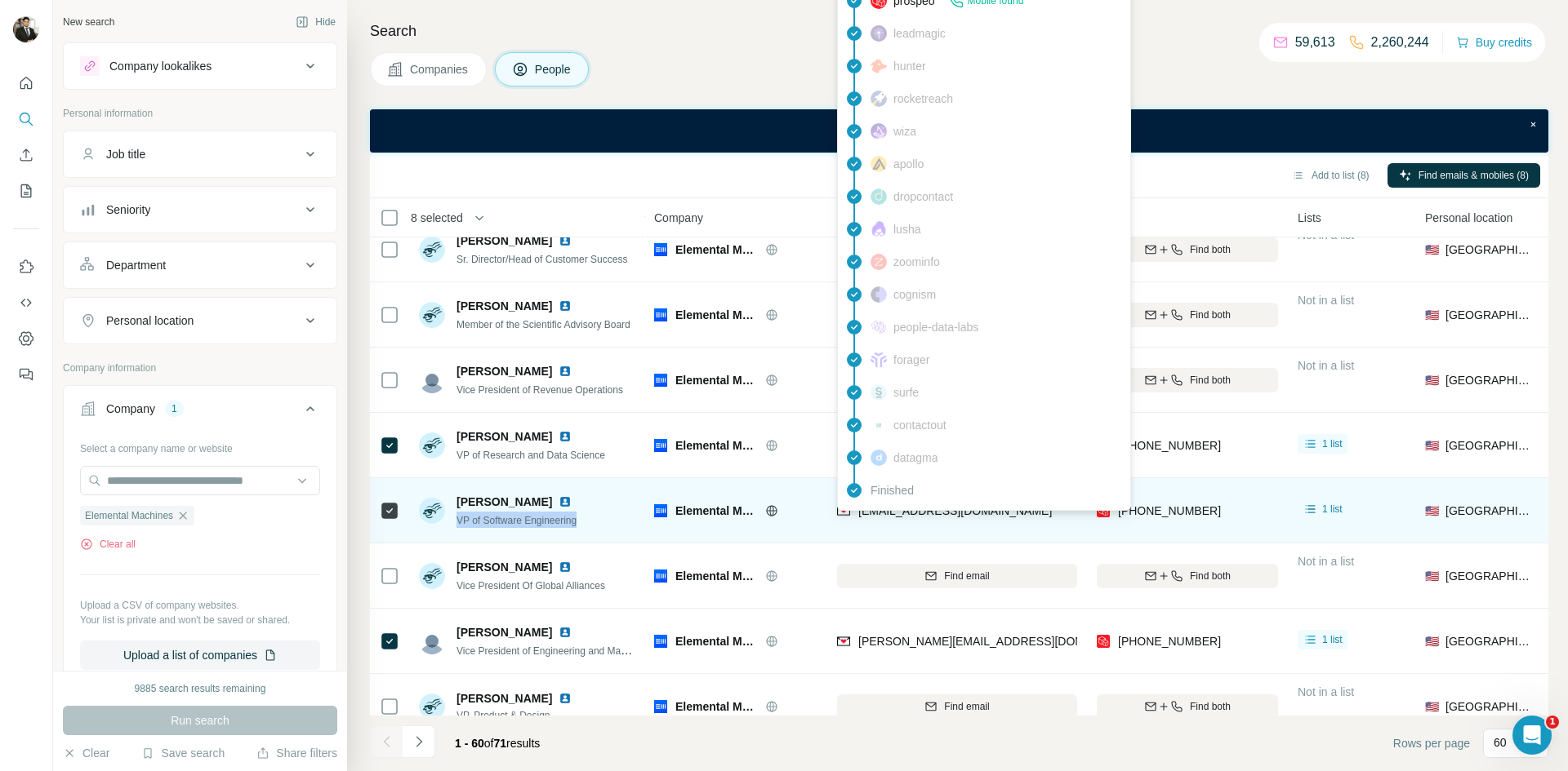
drag, startPoint x: 1047, startPoint y: 510, endPoint x: 858, endPoint y: 521, distance: 189.3
click at [858, 521] on div "[EMAIL_ADDRESS][DOMAIN_NAME]" at bounding box center [957, 510] width 240 height 45
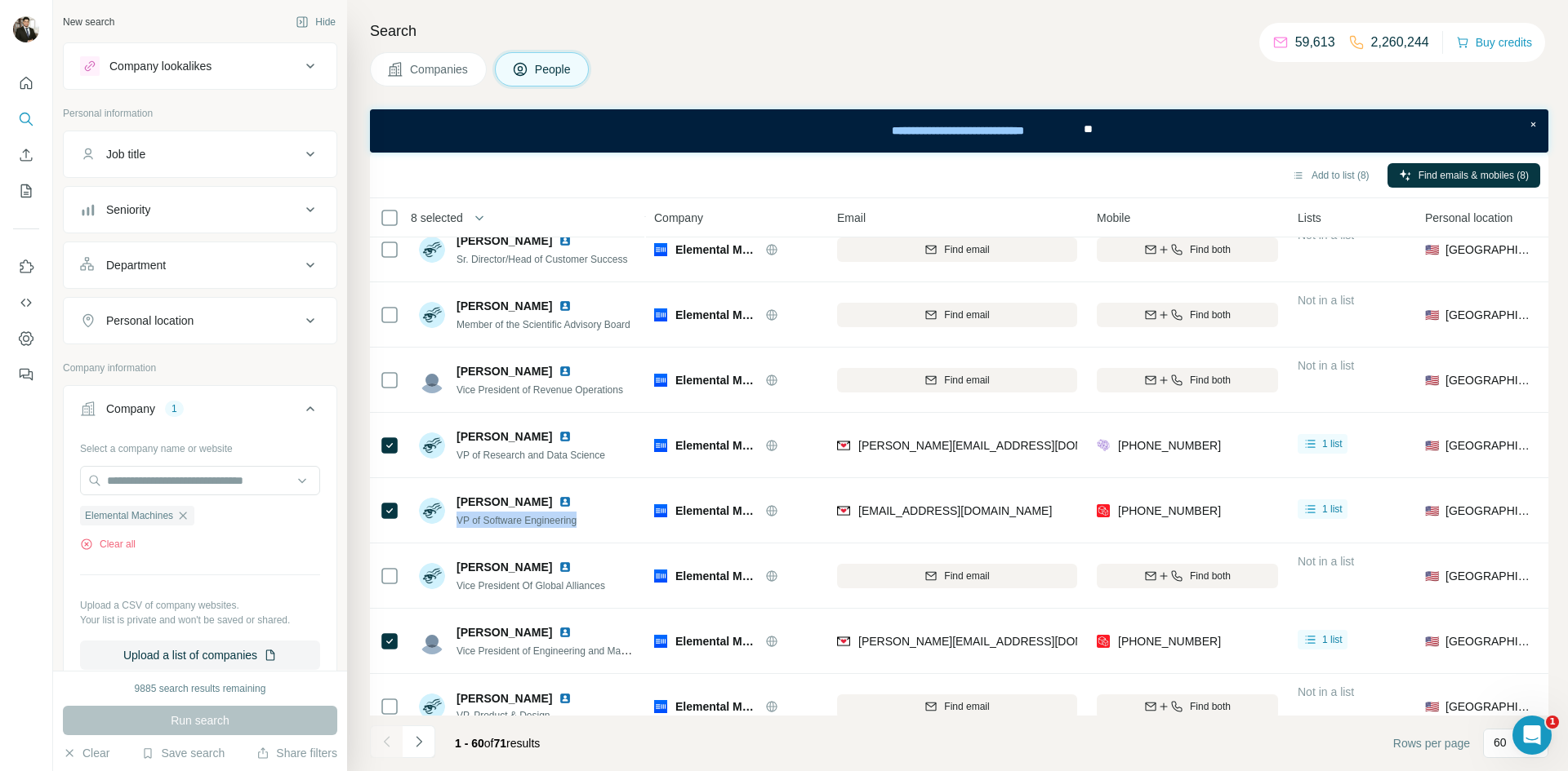
copy span "[EMAIL_ADDRESS][DOMAIN_NAME]"
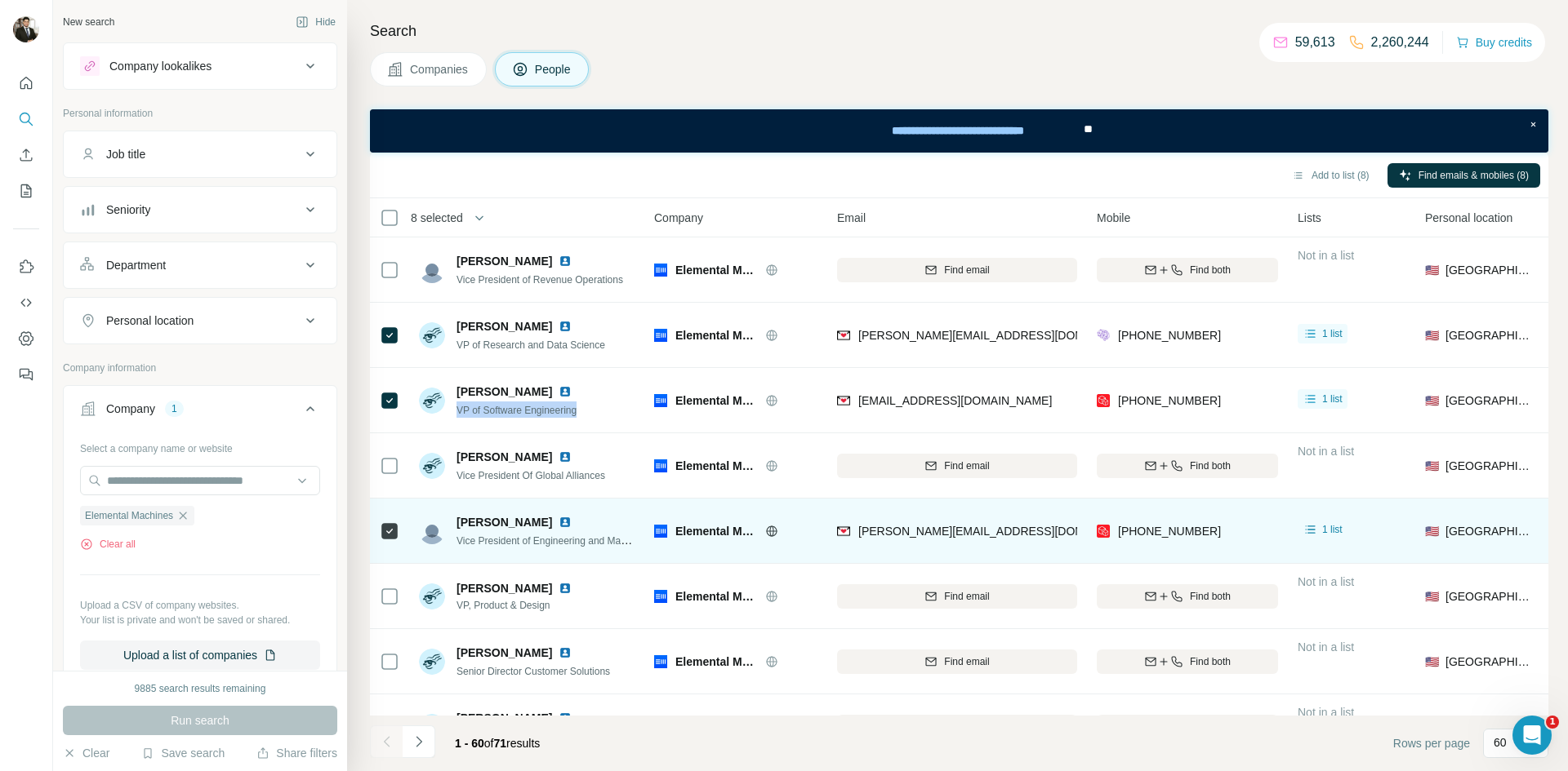
scroll to position [331, 0]
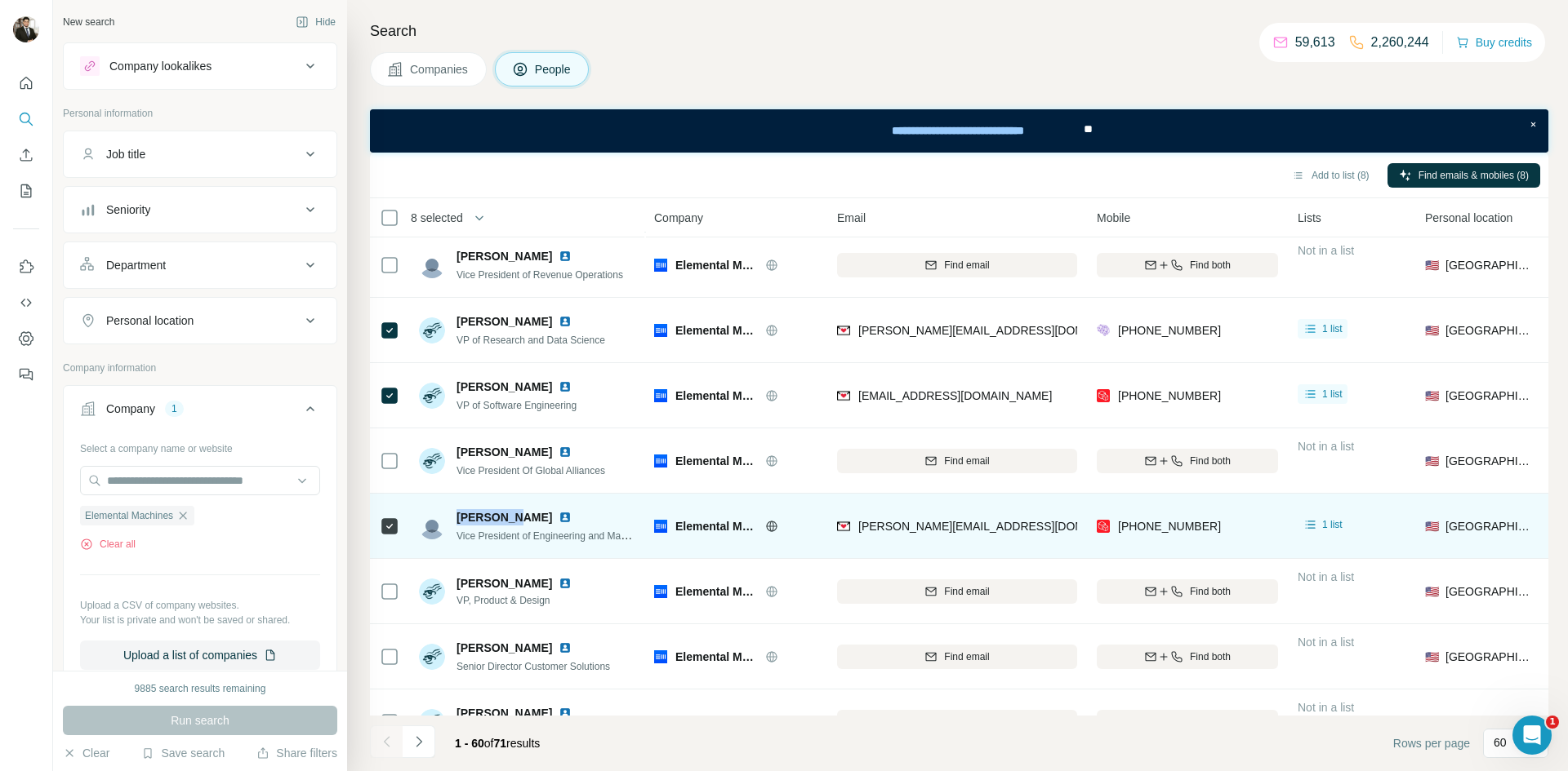
drag, startPoint x: 457, startPoint y: 513, endPoint x: 511, endPoint y: 514, distance: 54.0
click at [513, 510] on div "[PERSON_NAME]" at bounding box center [546, 517] width 180 height 16
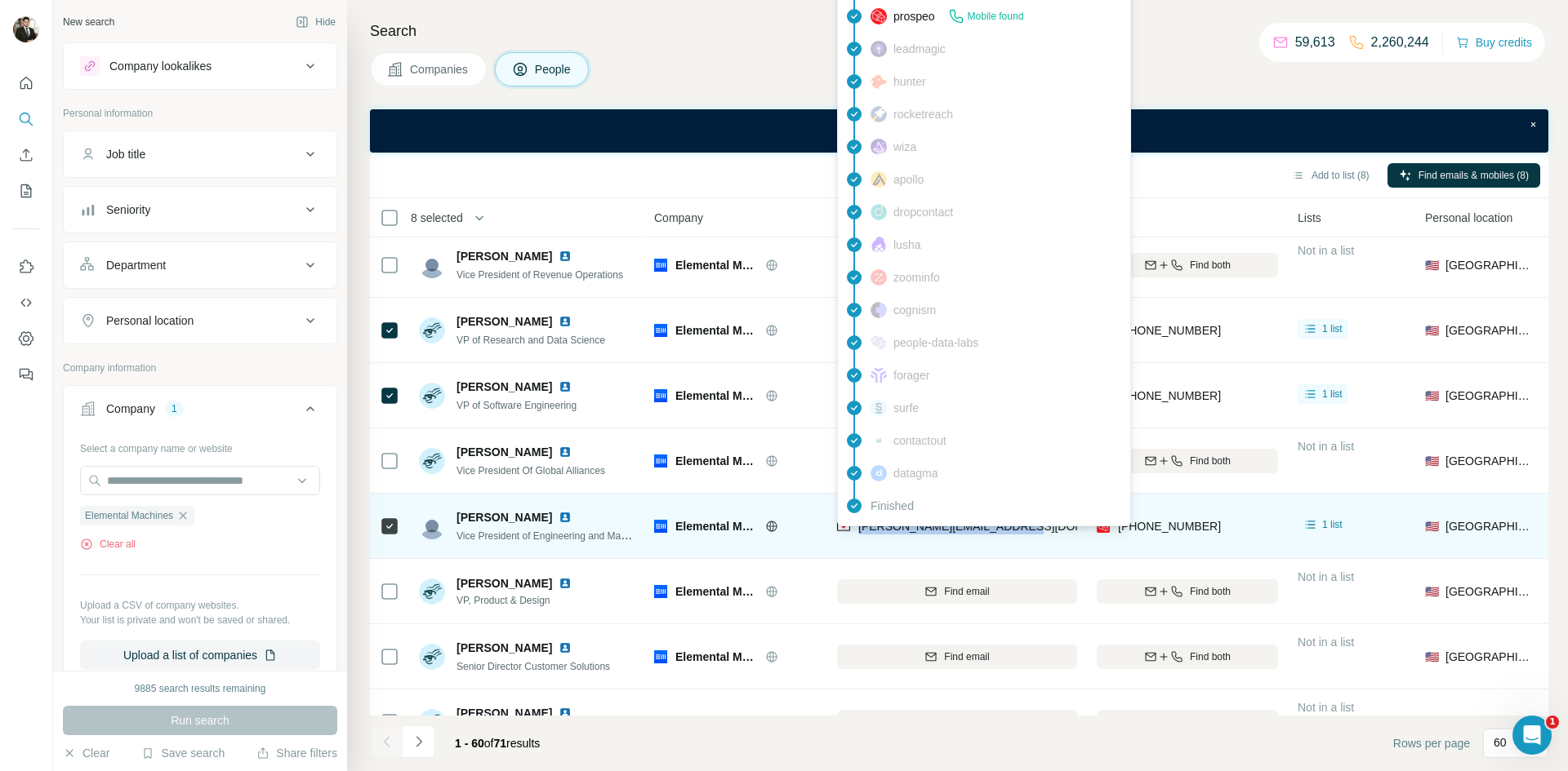
drag, startPoint x: 1042, startPoint y: 527, endPoint x: 854, endPoint y: 535, distance: 188.2
click at [854, 535] on div "[PERSON_NAME][EMAIL_ADDRESS][DOMAIN_NAME]" at bounding box center [957, 526] width 240 height 45
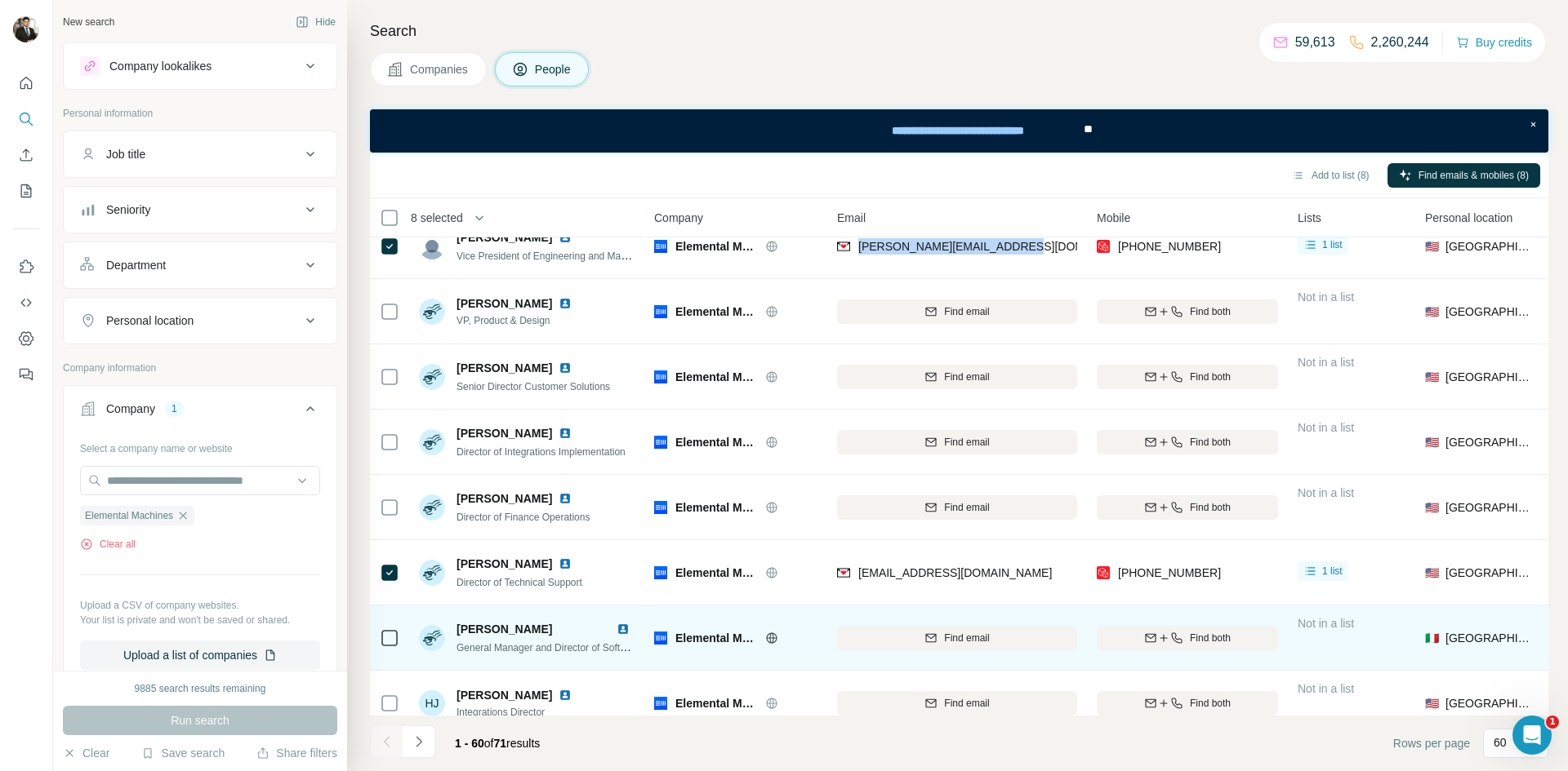
scroll to position [638, 0]
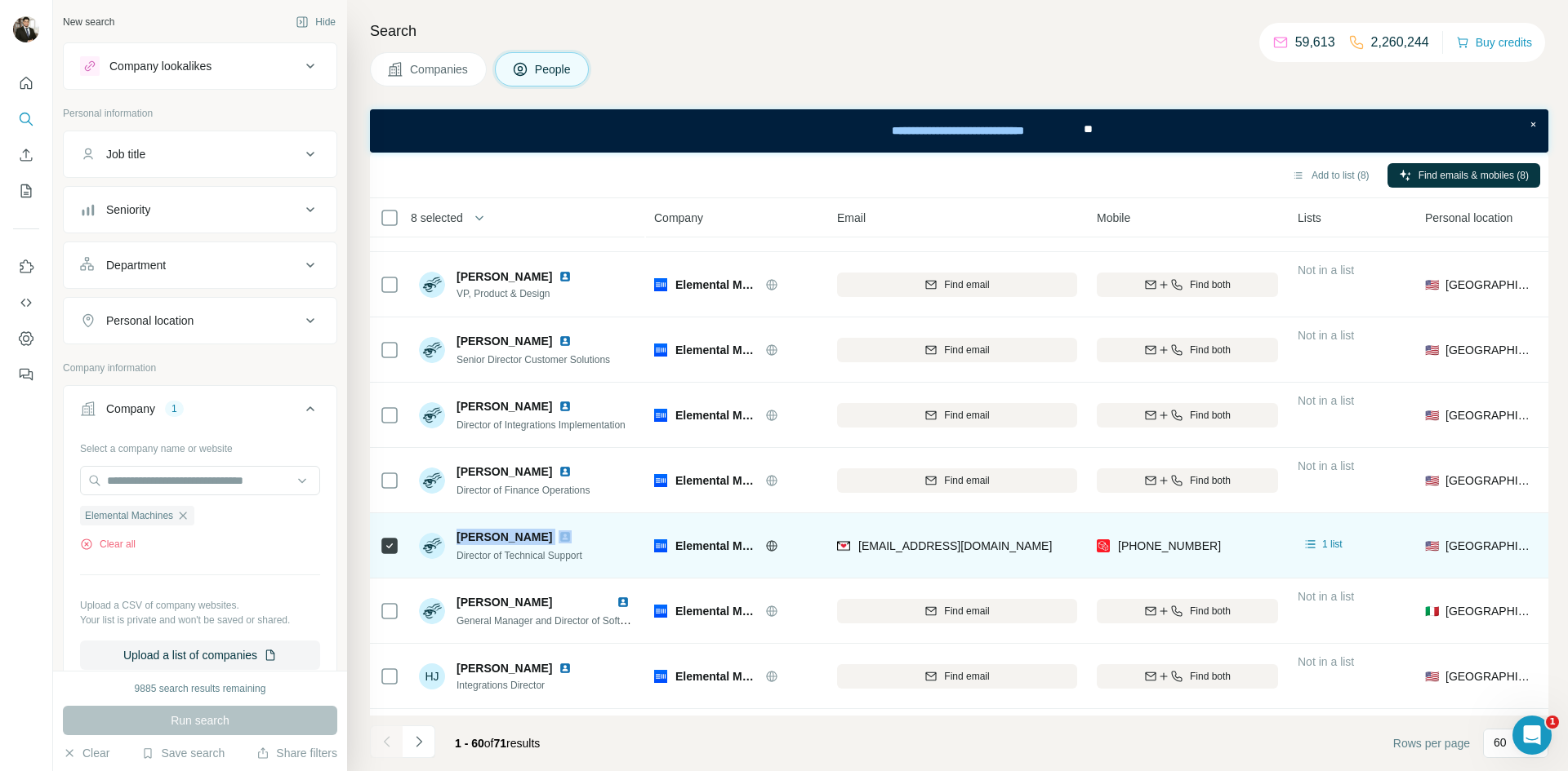
drag, startPoint x: 457, startPoint y: 533, endPoint x: 520, endPoint y: 533, distance: 63.0
click at [520, 533] on div "[PERSON_NAME]" at bounding box center [519, 537] width 126 height 16
drag, startPoint x: 567, startPoint y: 561, endPoint x: 451, endPoint y: 562, distance: 116.0
click at [453, 560] on div "[PERSON_NAME] Director of Technical Support" at bounding box center [527, 545] width 217 height 45
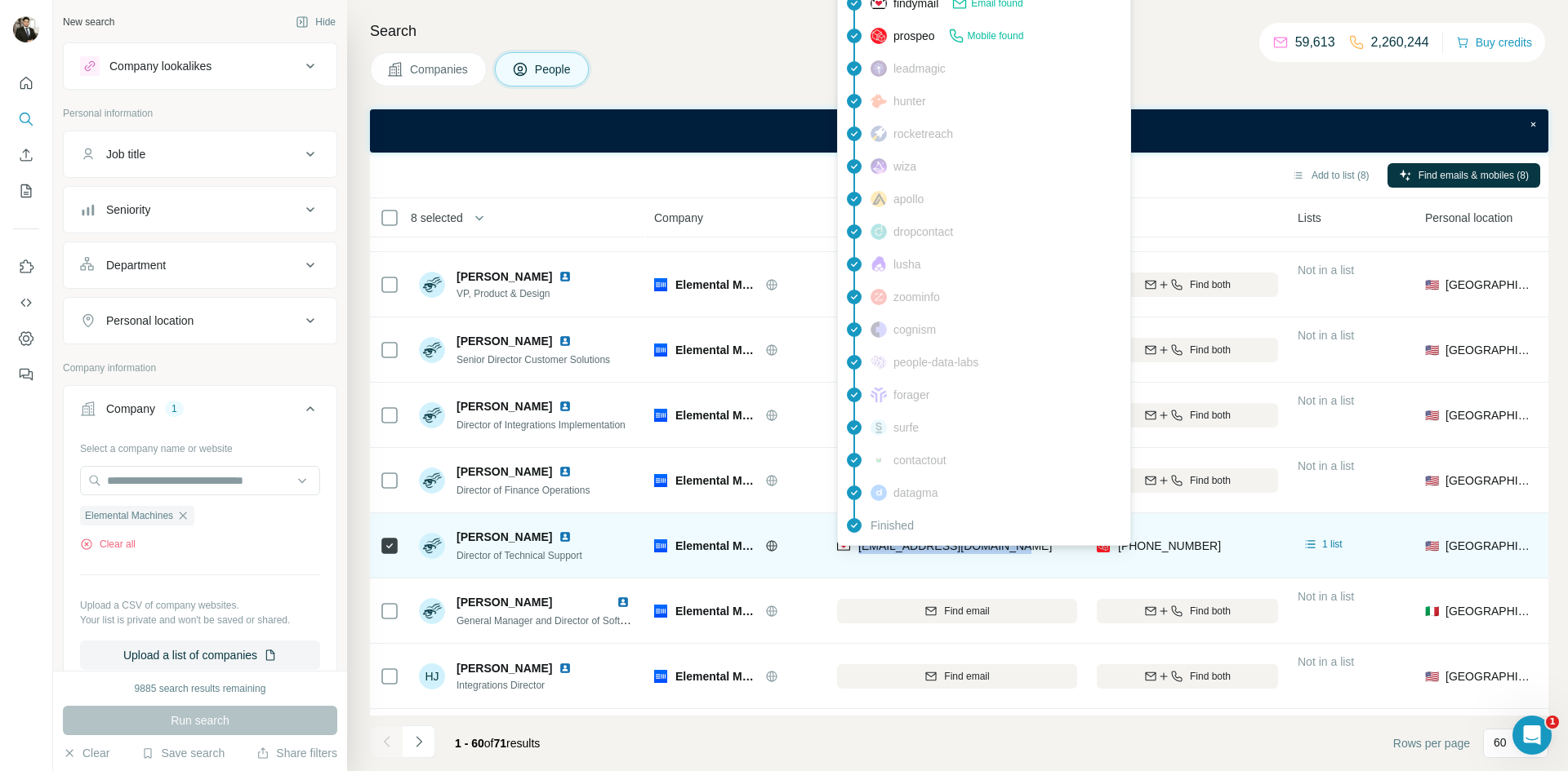
drag, startPoint x: 1020, startPoint y: 555, endPoint x: 858, endPoint y: 550, distance: 162.1
click at [858, 550] on div "[EMAIL_ADDRESS][DOMAIN_NAME]" at bounding box center [957, 545] width 240 height 45
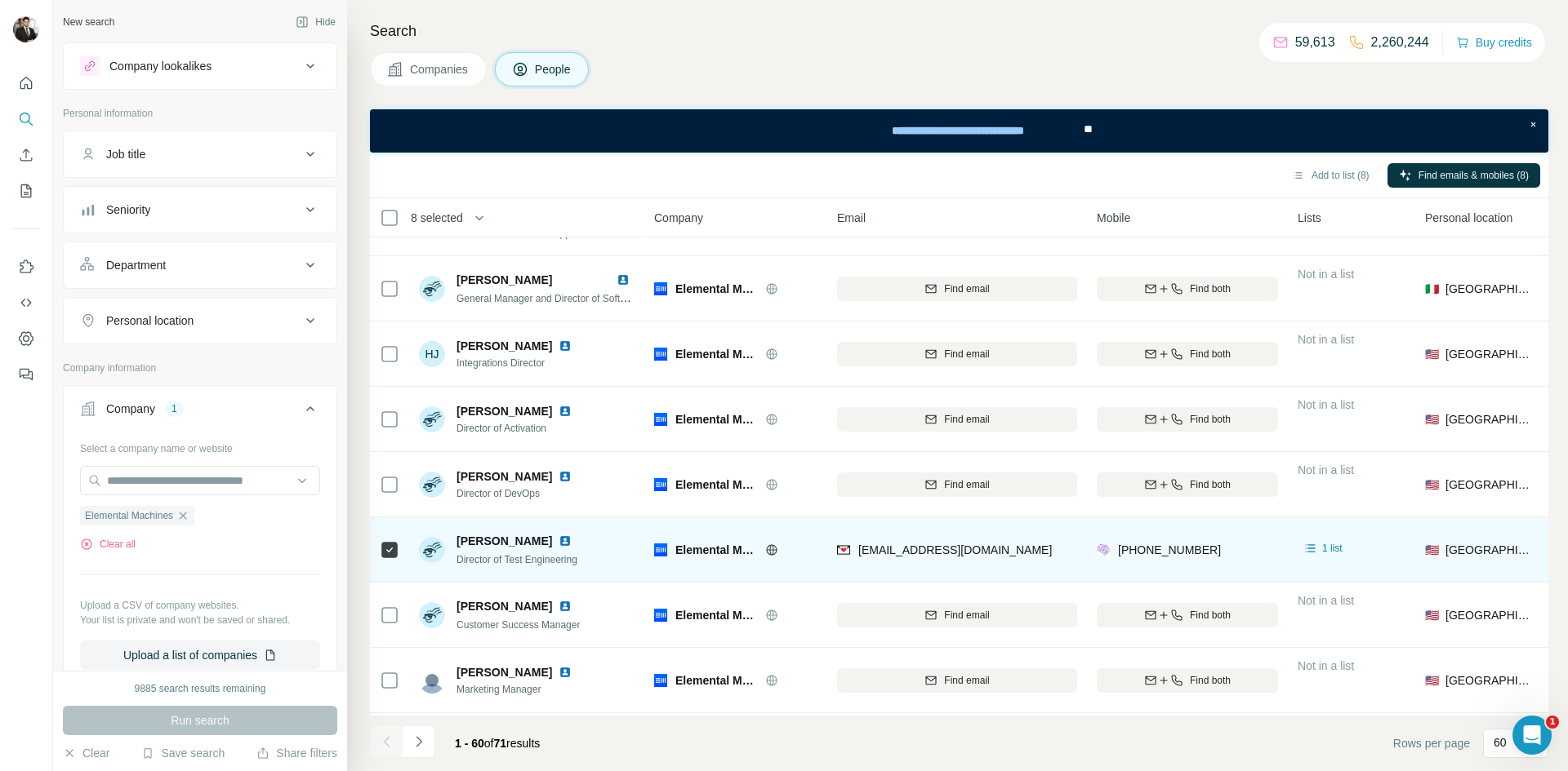
scroll to position [964, 0]
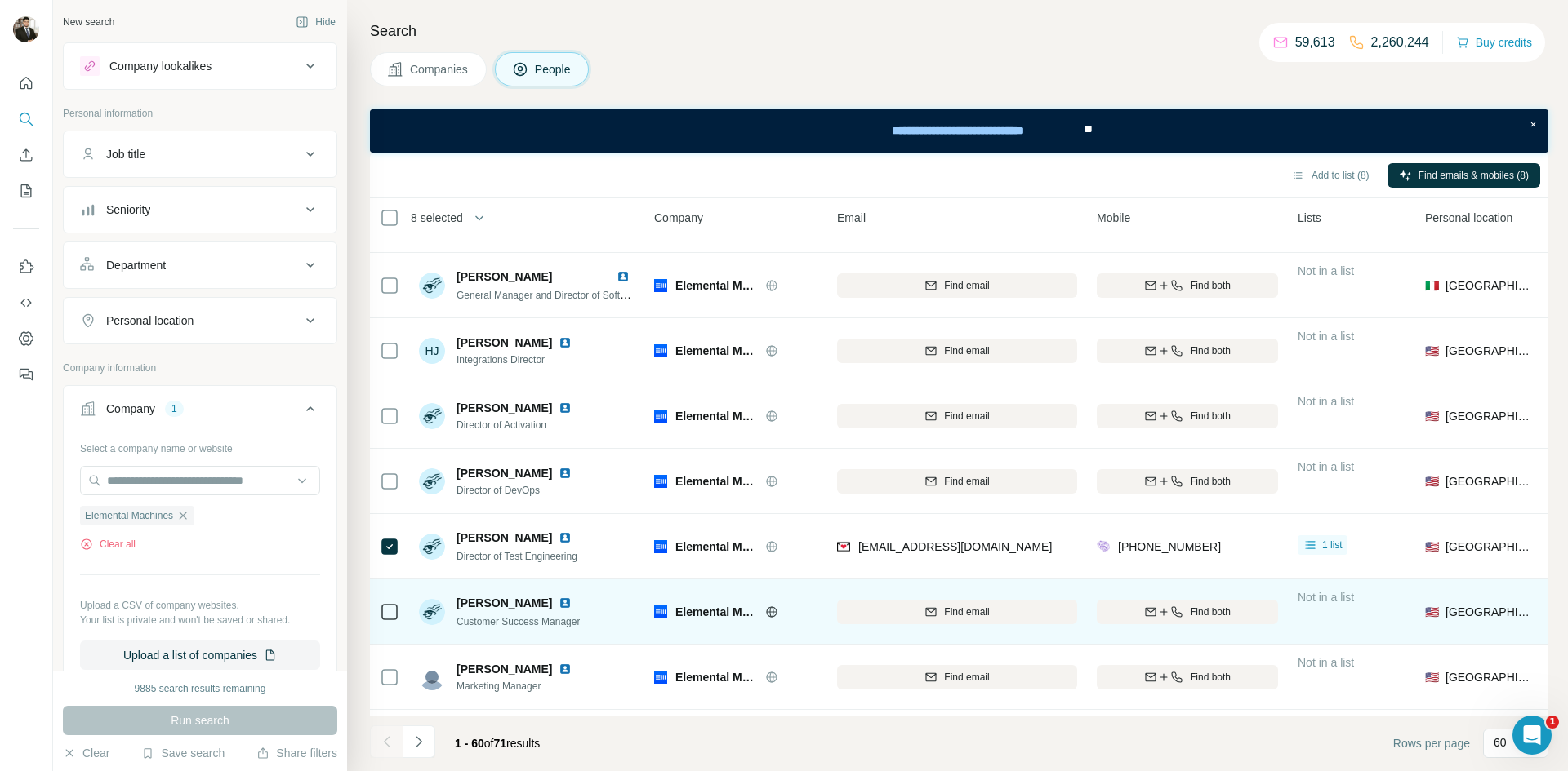
drag, startPoint x: 457, startPoint y: 539, endPoint x: 510, endPoint y: 615, distance: 92.7
click at [541, 541] on span "[PERSON_NAME]" at bounding box center [504, 538] width 95 height 16
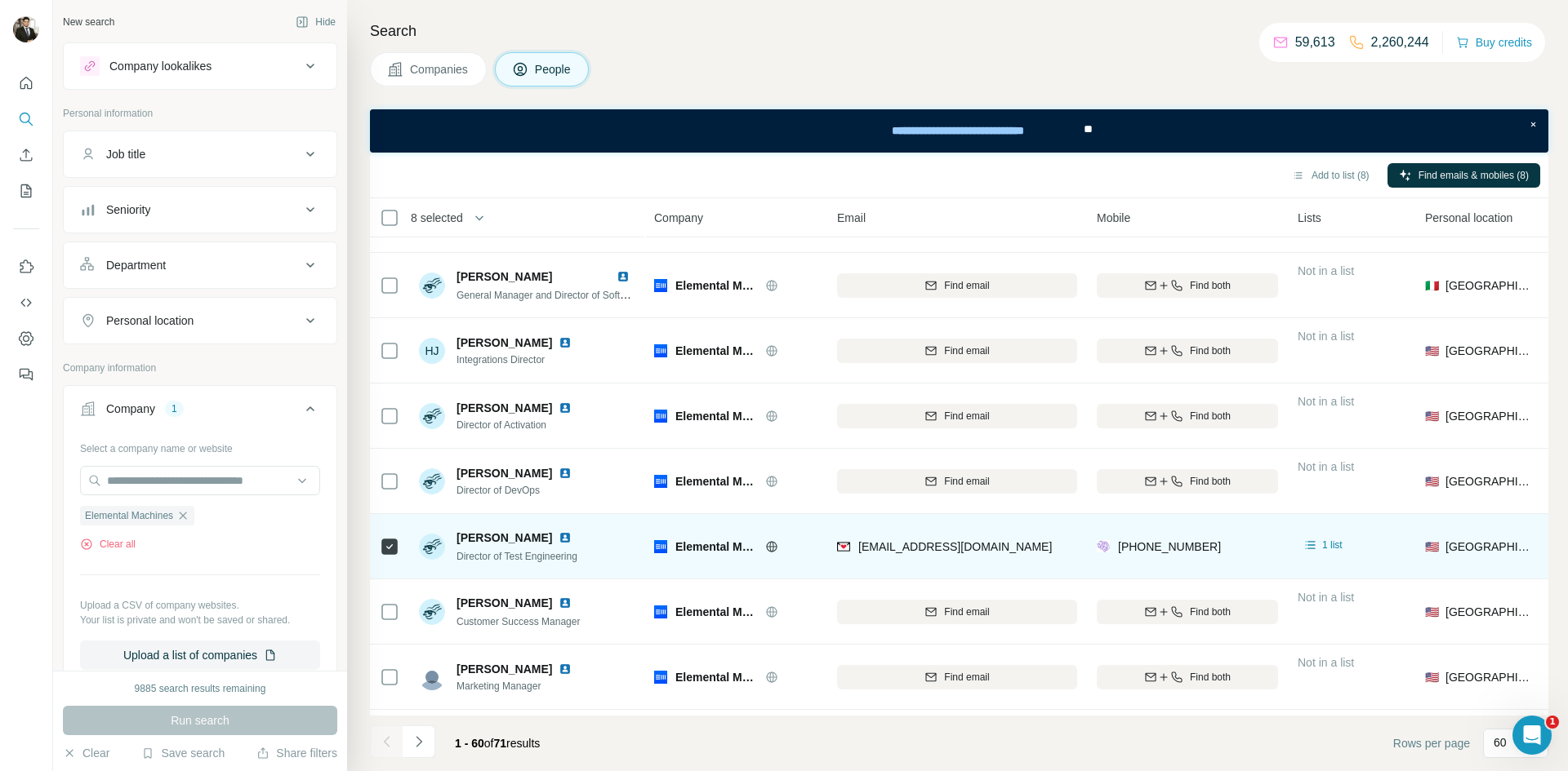
drag, startPoint x: 459, startPoint y: 560, endPoint x: 610, endPoint y: 560, distance: 151.0
click at [610, 560] on div "[PERSON_NAME] Director of Test Engineering" at bounding box center [527, 546] width 217 height 45
drag, startPoint x: 603, startPoint y: 560, endPoint x: 457, endPoint y: 560, distance: 146.0
click at [457, 560] on div "[PERSON_NAME] Director of Test Engineering" at bounding box center [527, 546] width 217 height 45
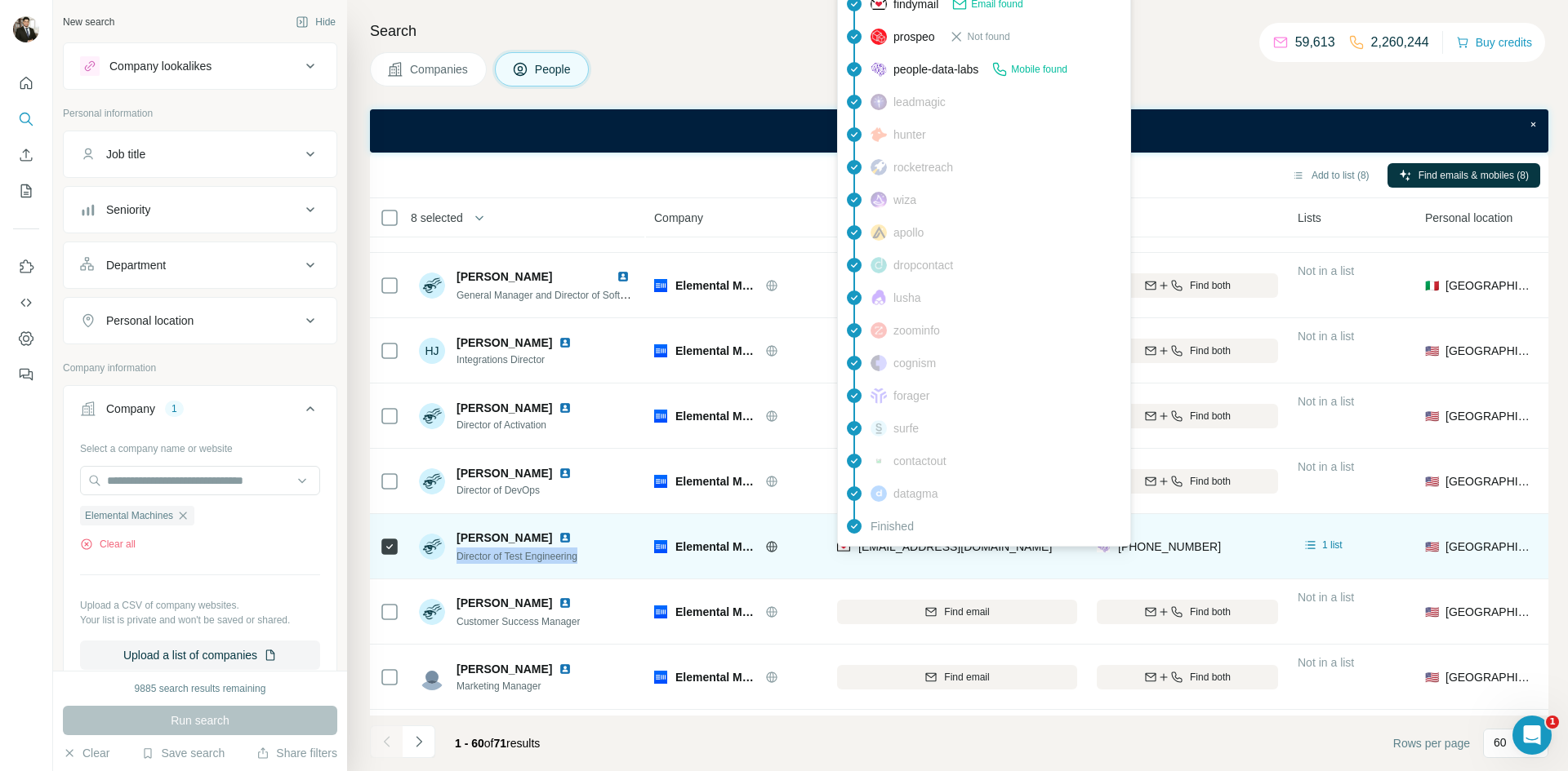
drag, startPoint x: 1041, startPoint y: 550, endPoint x: 860, endPoint y: 551, distance: 181.0
click at [860, 551] on div "[EMAIL_ADDRESS][DOMAIN_NAME]" at bounding box center [957, 546] width 240 height 45
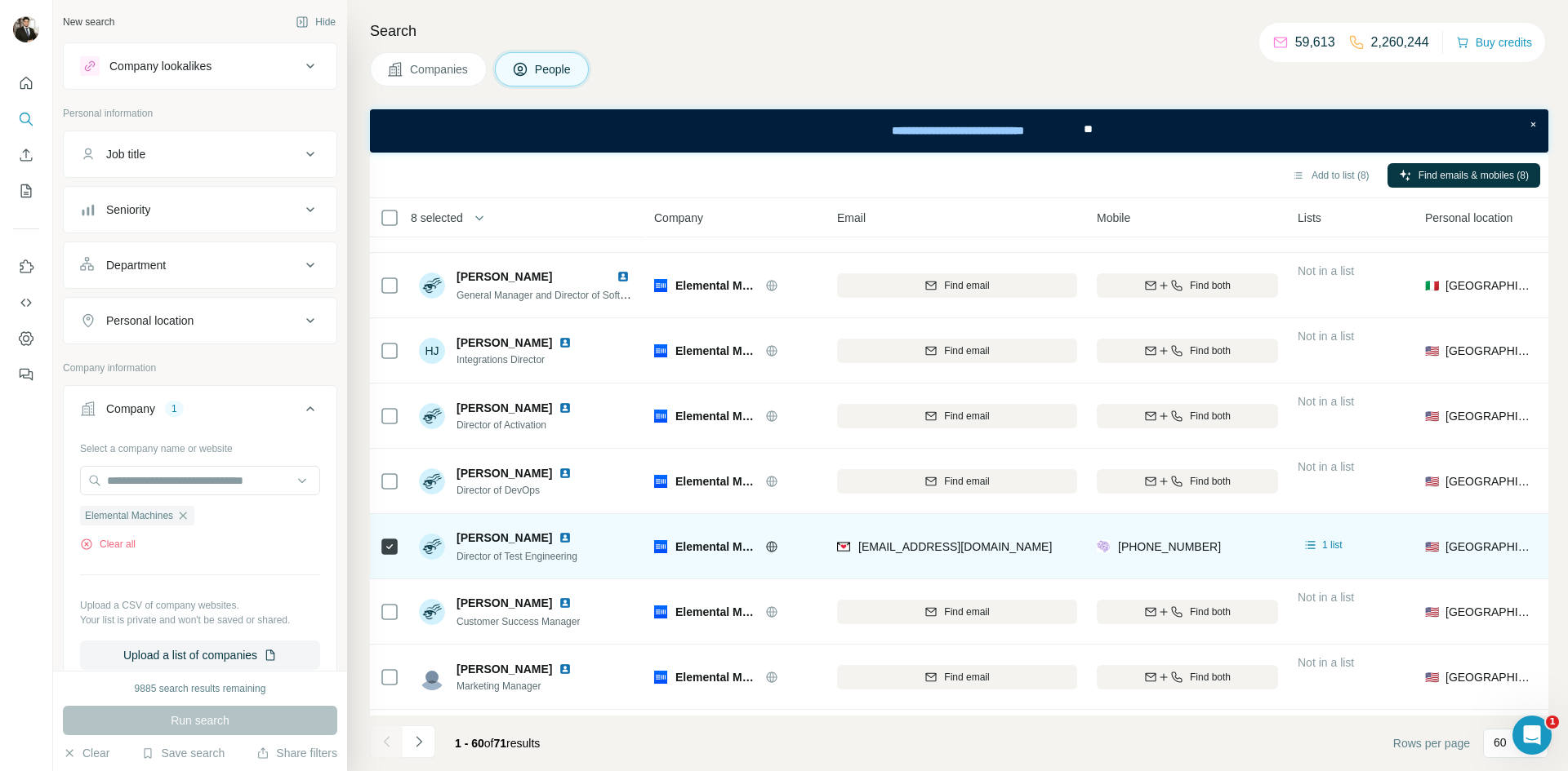
click at [777, 549] on icon at bounding box center [771, 547] width 13 height 13
click at [559, 540] on img at bounding box center [565, 538] width 13 height 13
